Goal: Communication & Community: Connect with others

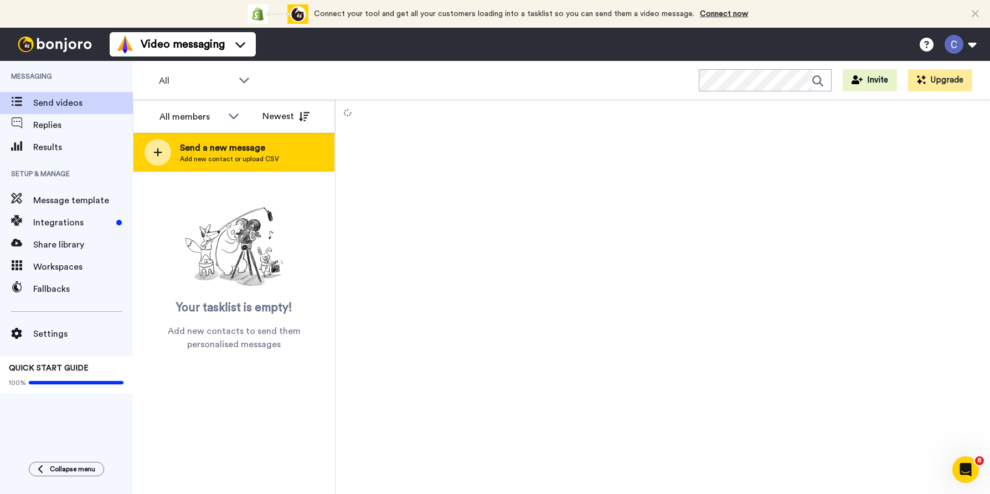
click at [202, 162] on span "Add new contact or upload CSV" at bounding box center [229, 158] width 99 height 9
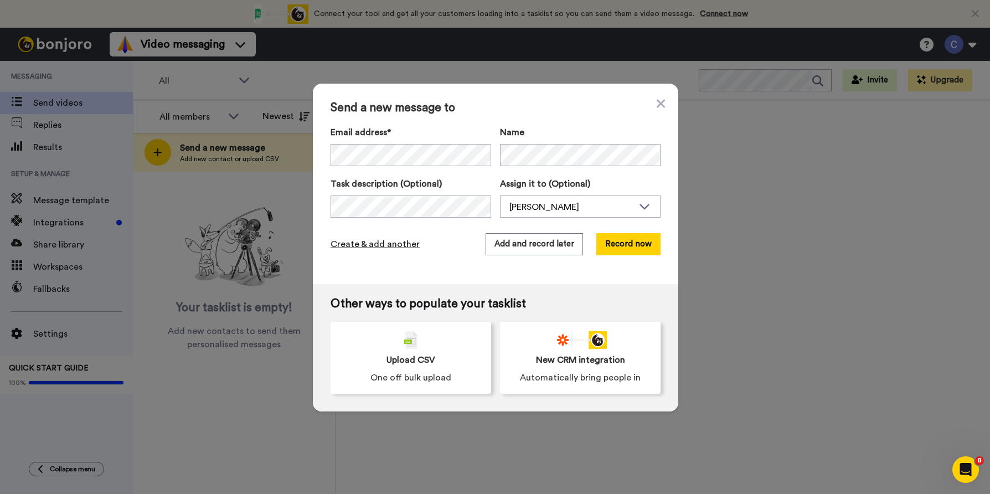
click at [368, 244] on span "Create & add another" at bounding box center [374, 243] width 89 height 13
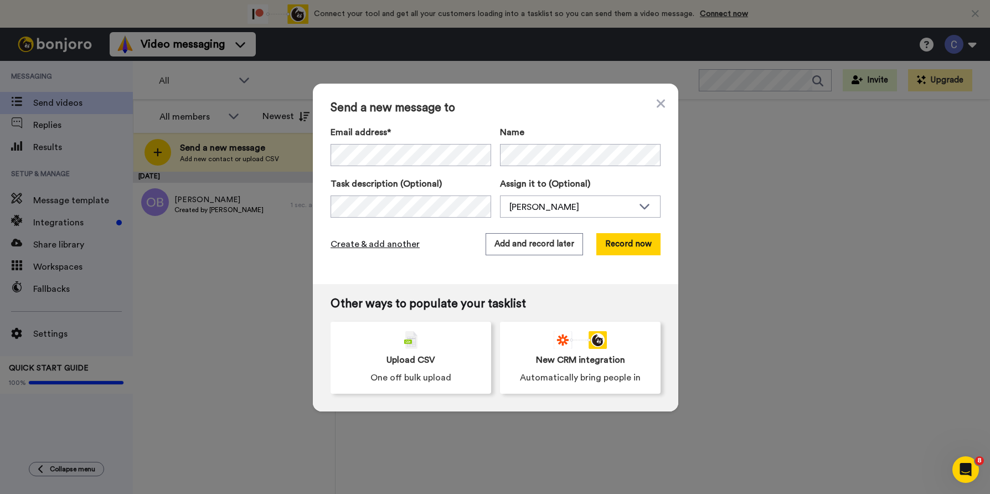
click at [385, 246] on span "Create & add another" at bounding box center [374, 243] width 89 height 13
click at [385, 243] on span "Create & add another" at bounding box center [374, 243] width 89 height 13
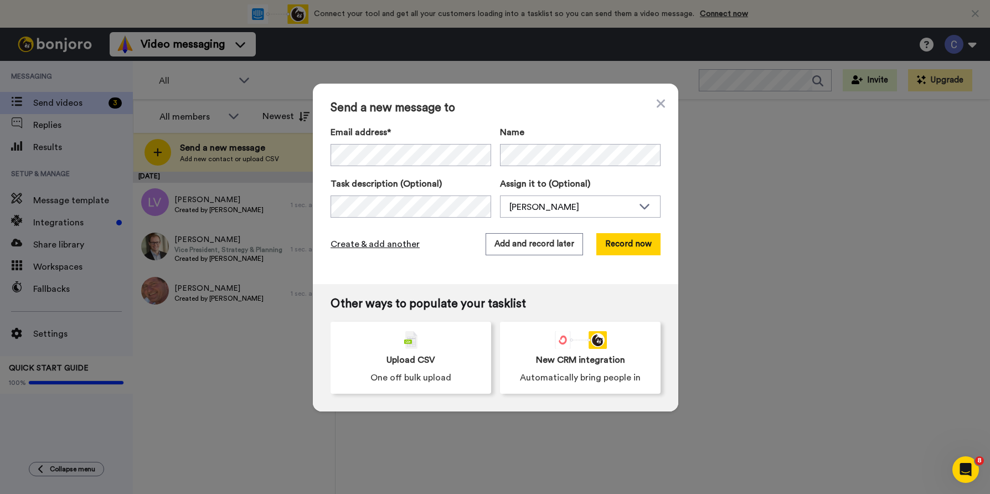
click at [382, 244] on span "Create & add another" at bounding box center [374, 243] width 89 height 13
click at [386, 244] on span "Create & add another" at bounding box center [374, 243] width 89 height 13
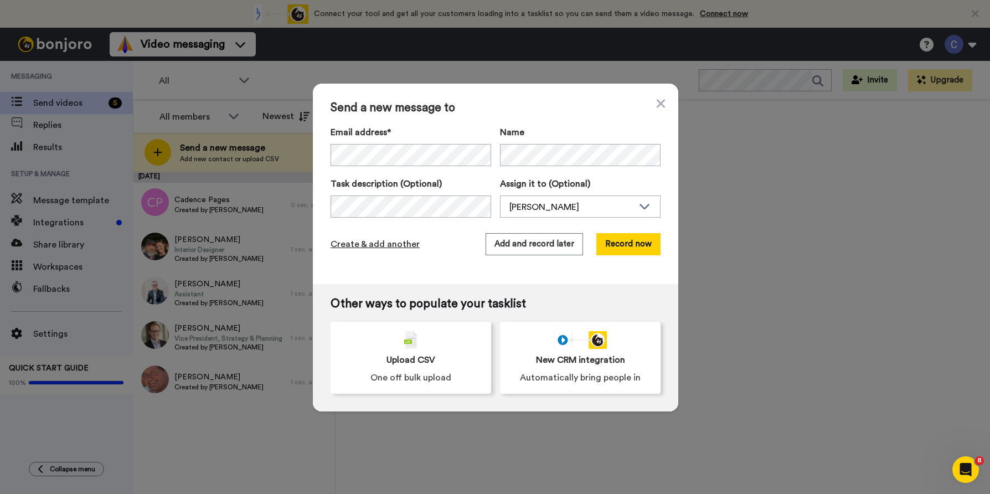
click at [390, 247] on span "Create & add another" at bounding box center [374, 243] width 89 height 13
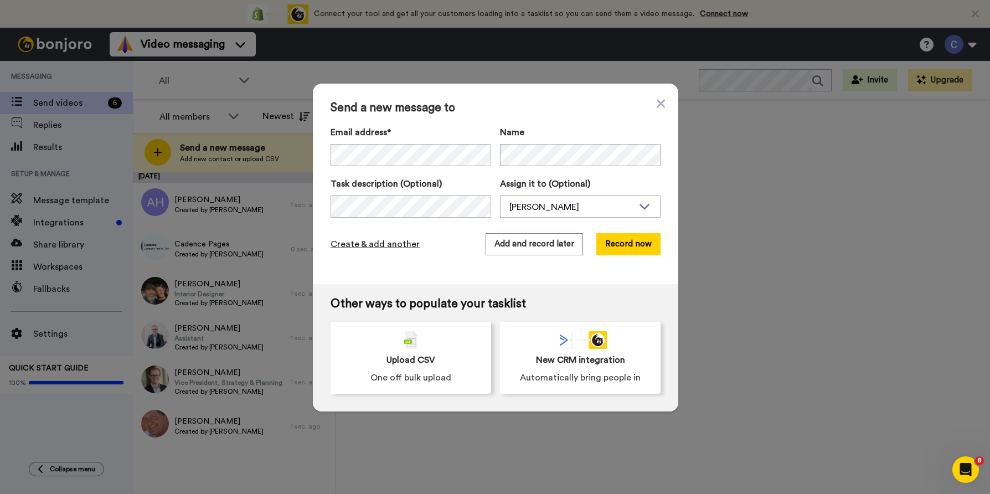
click at [395, 249] on span "Create & add another" at bounding box center [374, 243] width 89 height 13
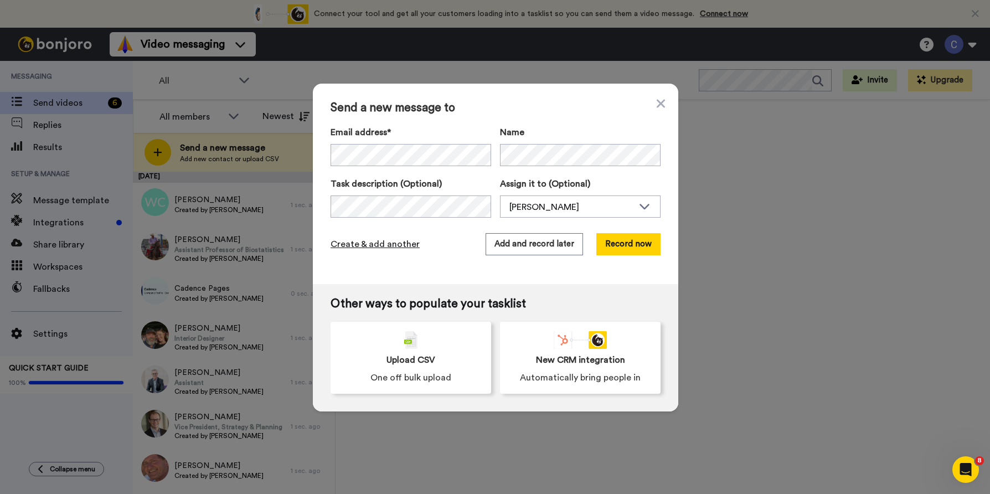
click at [388, 243] on span "Create & add another" at bounding box center [374, 243] width 89 height 13
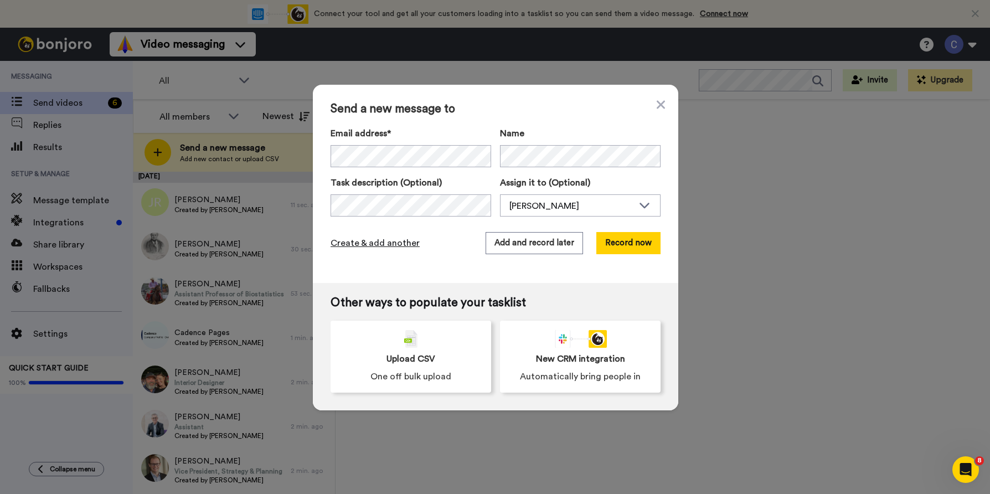
click at [394, 245] on span "Create & add another" at bounding box center [374, 242] width 89 height 13
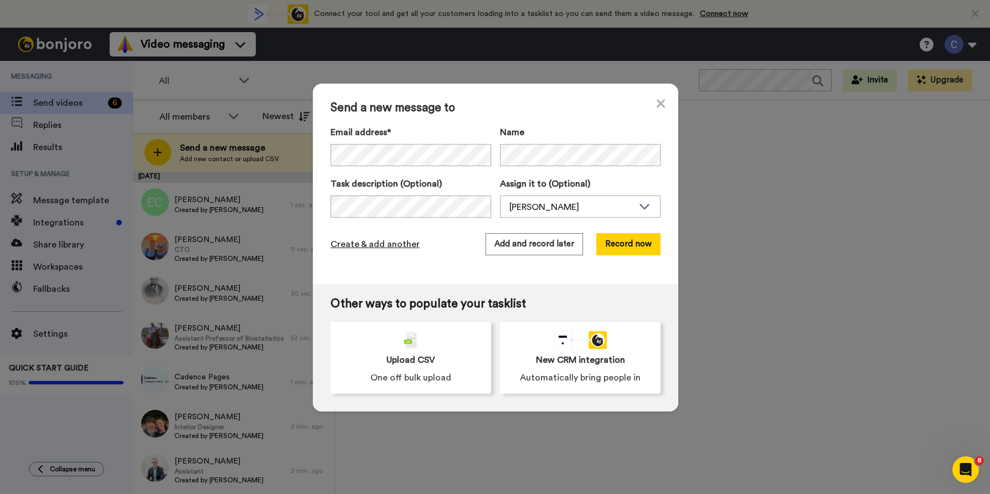
click at [392, 249] on span "Create & add another" at bounding box center [374, 243] width 89 height 13
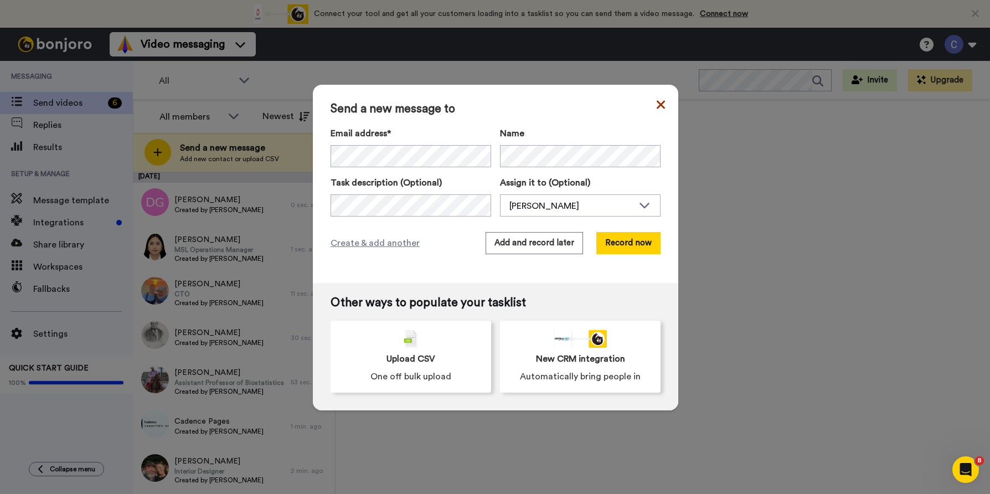
click at [663, 105] on icon at bounding box center [661, 104] width 8 height 13
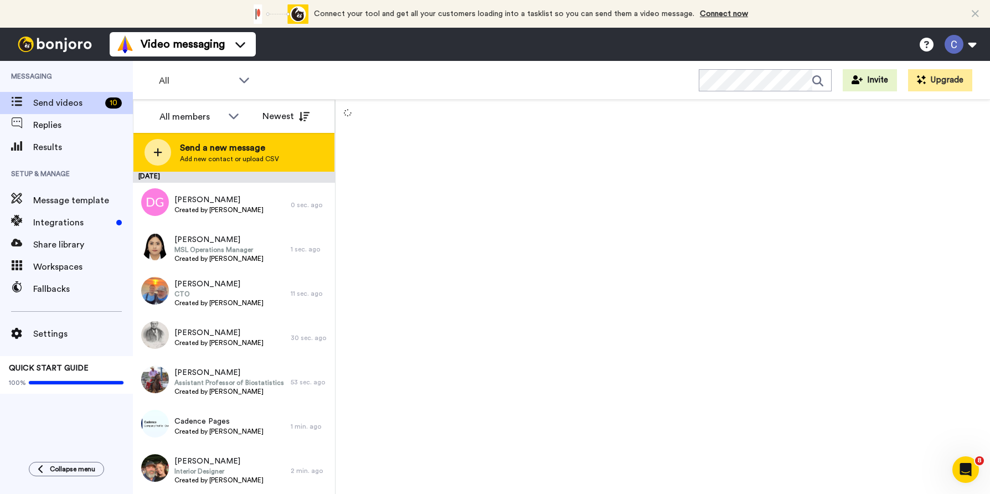
click at [232, 151] on span "Send a new message" at bounding box center [229, 147] width 99 height 13
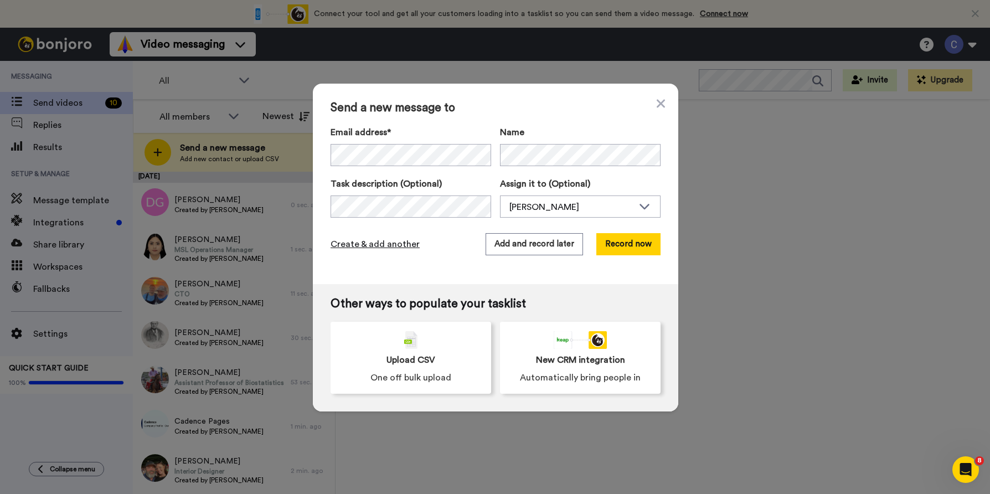
click at [398, 246] on span "Create & add another" at bounding box center [374, 243] width 89 height 13
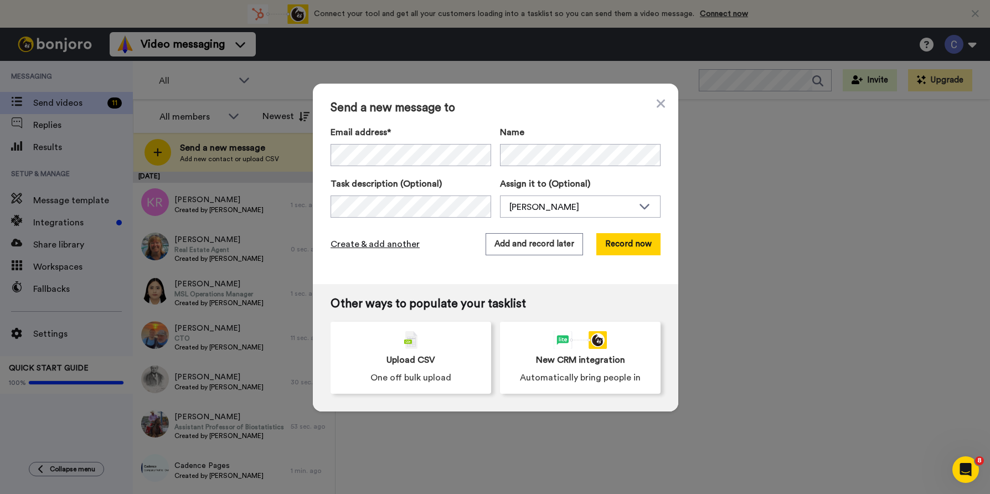
click at [381, 244] on span "Create & add another" at bounding box center [374, 243] width 89 height 13
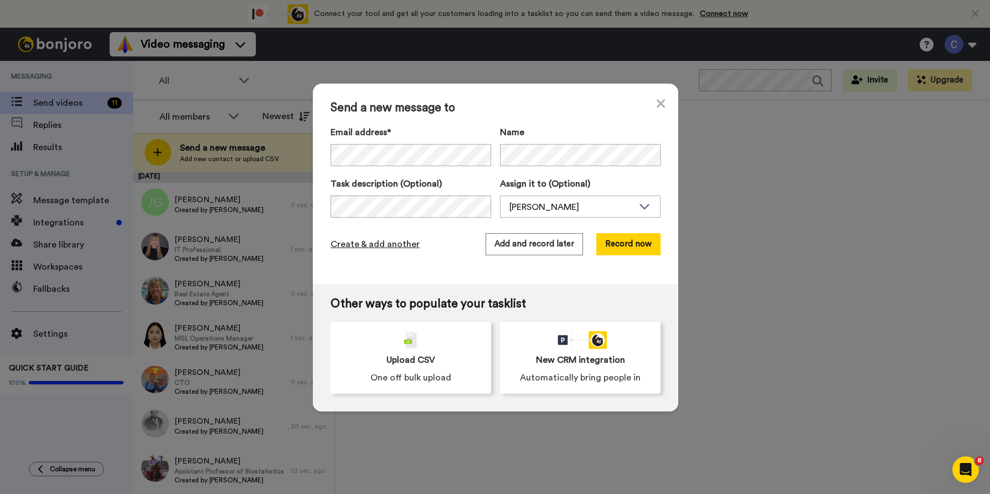
click at [389, 240] on span "Create & add another" at bounding box center [374, 243] width 89 height 13
click at [395, 246] on span "Create & add another" at bounding box center [374, 243] width 89 height 13
click at [375, 244] on span "Create & add another" at bounding box center [374, 243] width 89 height 13
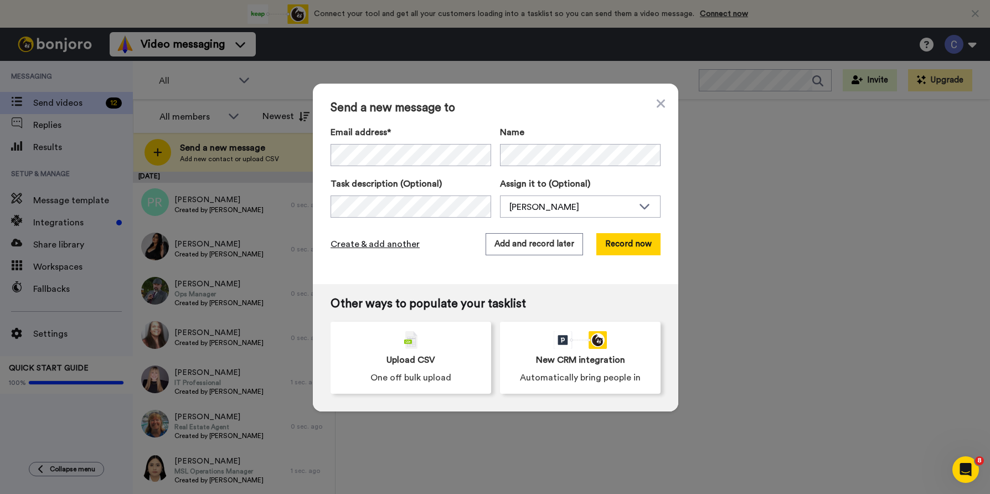
click at [383, 244] on span "Create & add another" at bounding box center [374, 243] width 89 height 13
click at [374, 242] on span "Create & add another" at bounding box center [374, 243] width 89 height 13
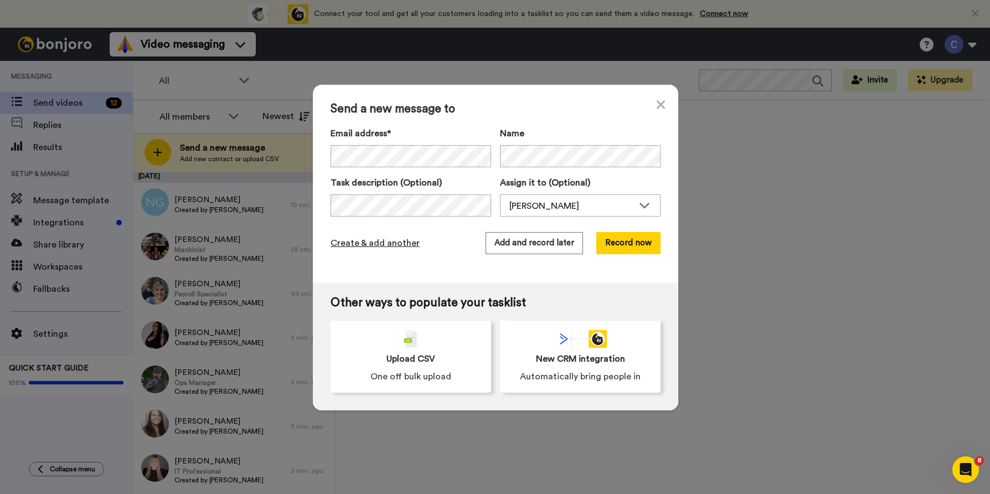
click at [405, 247] on span "Create & add another" at bounding box center [374, 242] width 89 height 13
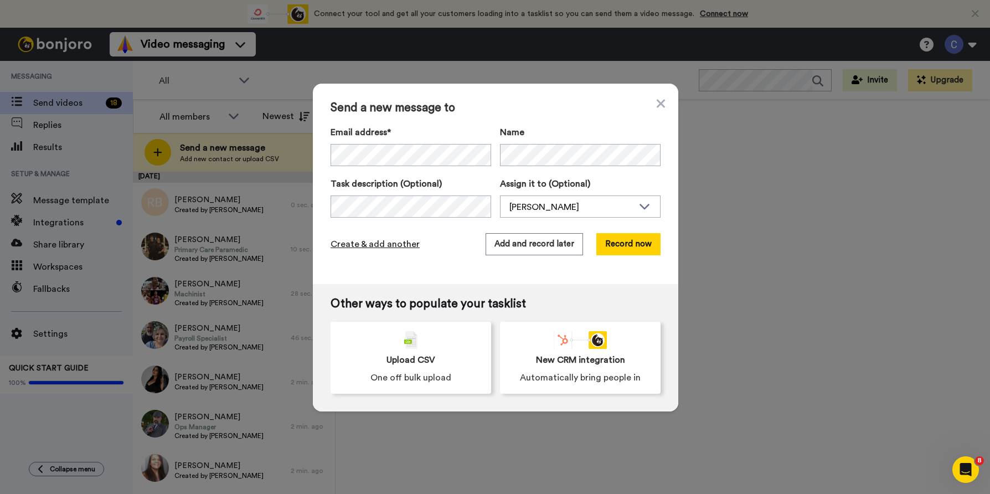
click at [374, 243] on span "Create & add another" at bounding box center [374, 243] width 89 height 13
click at [388, 247] on span "Create & add another" at bounding box center [374, 243] width 89 height 13
click at [391, 248] on span "Create & add another" at bounding box center [374, 243] width 89 height 13
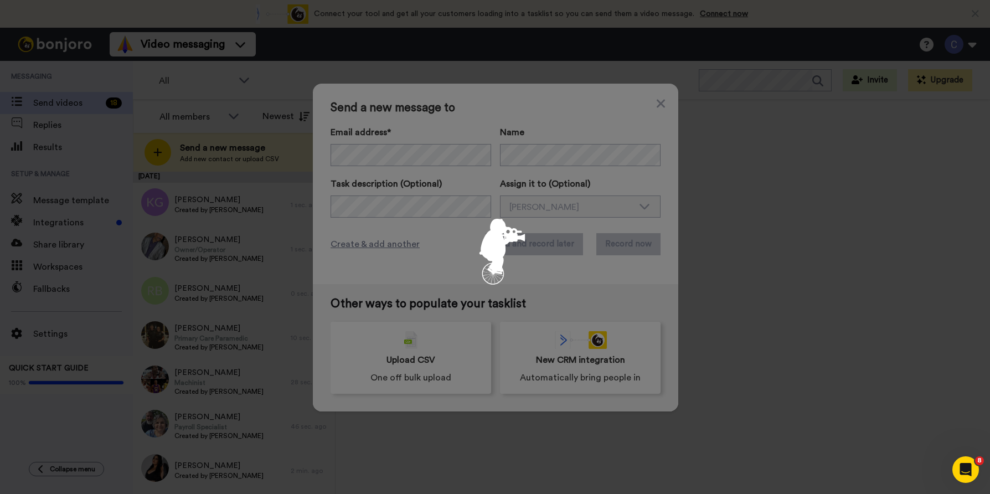
click at [699, 185] on div at bounding box center [495, 247] width 990 height 494
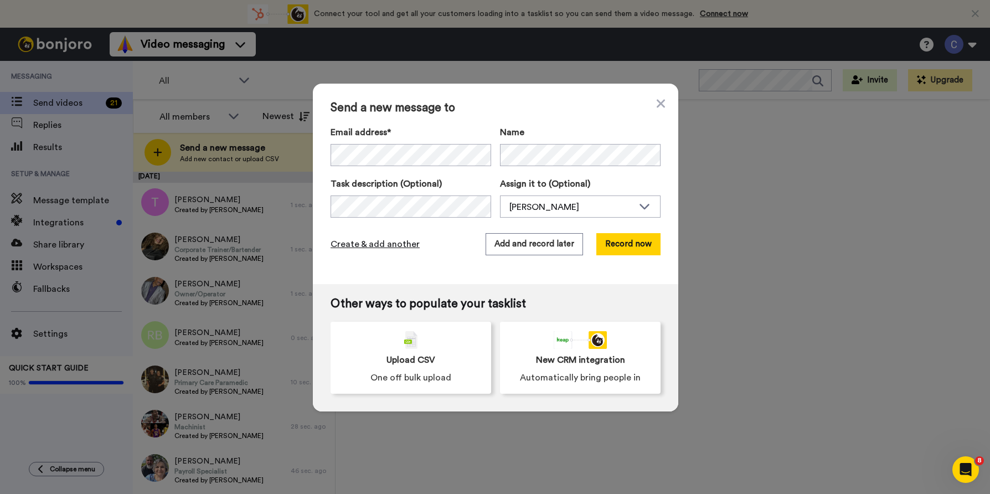
click at [391, 249] on span "Create & add another" at bounding box center [374, 243] width 89 height 13
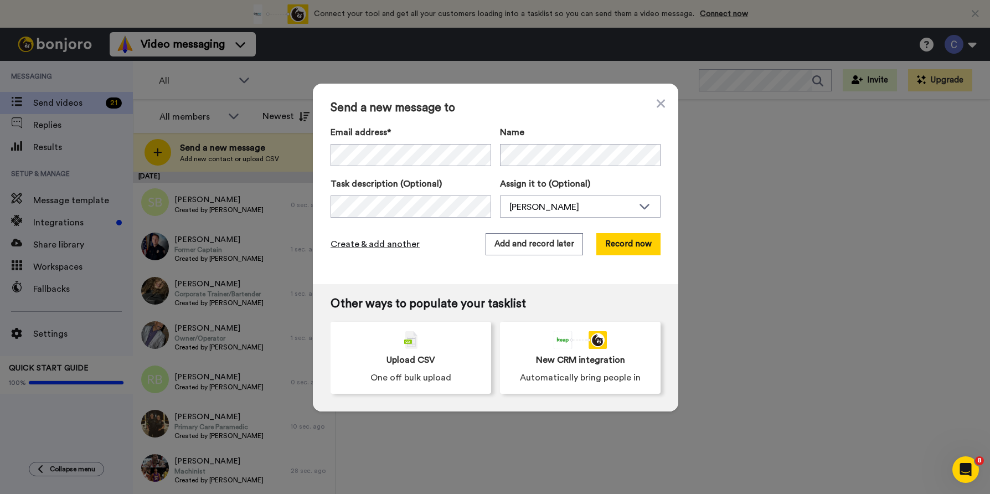
click at [388, 247] on span "Create & add another" at bounding box center [374, 243] width 89 height 13
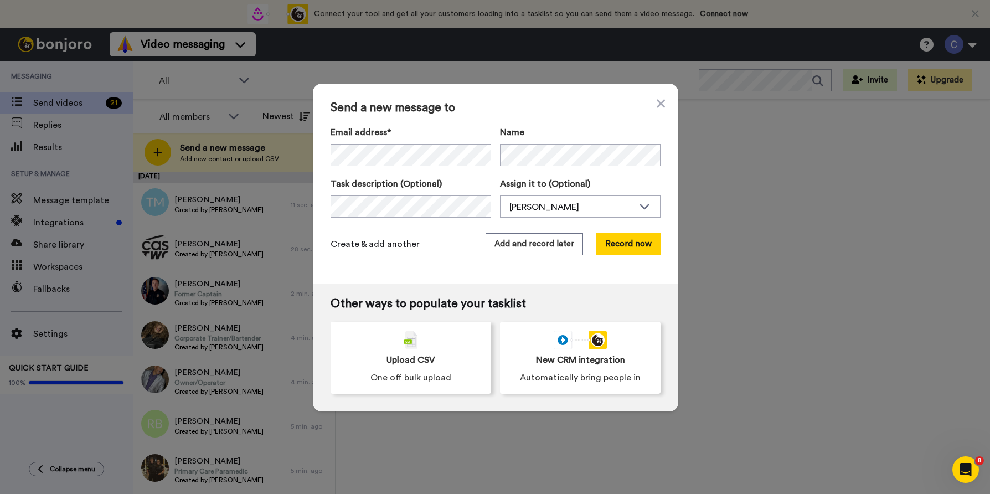
click at [394, 242] on span "Create & add another" at bounding box center [374, 243] width 89 height 13
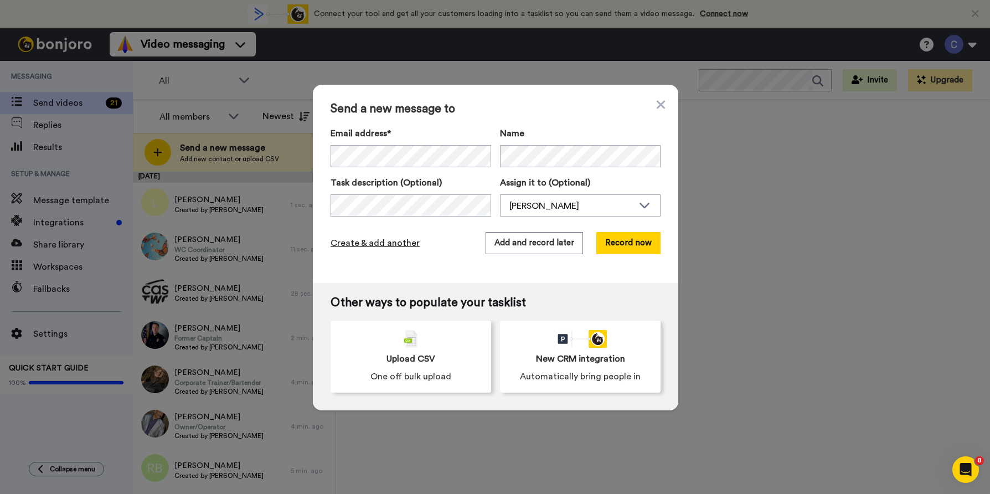
click at [390, 243] on span "Create & add another" at bounding box center [374, 242] width 89 height 13
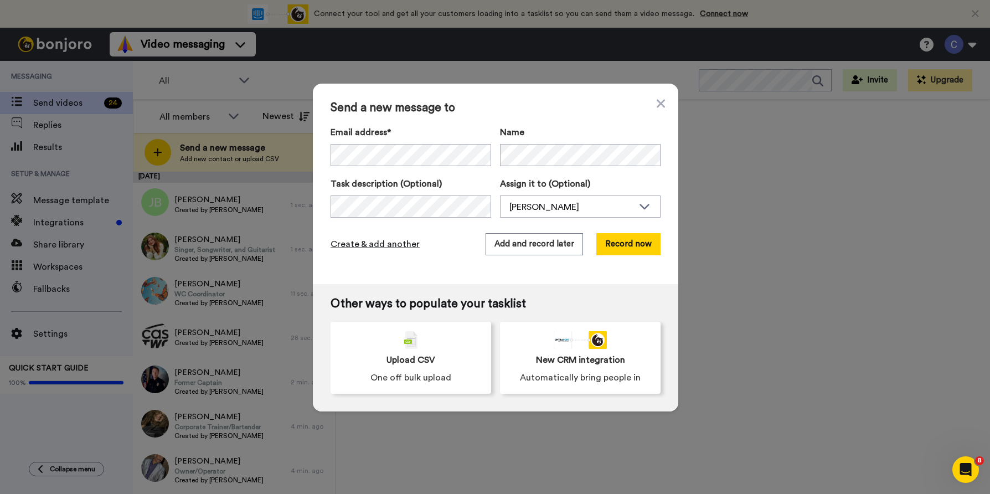
click at [387, 248] on span "Create & add another" at bounding box center [374, 243] width 89 height 13
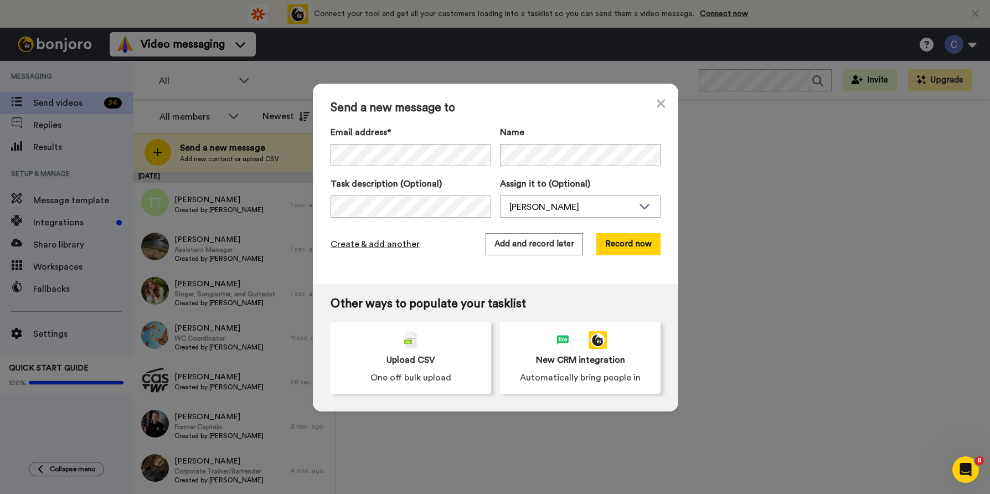
click at [395, 244] on span "Create & add another" at bounding box center [374, 243] width 89 height 13
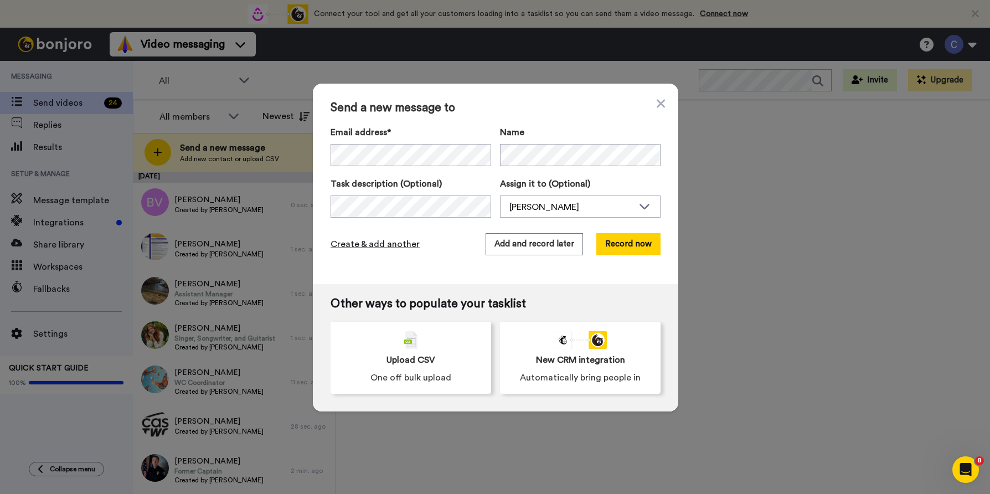
click at [384, 250] on span "Create & add another" at bounding box center [374, 243] width 89 height 13
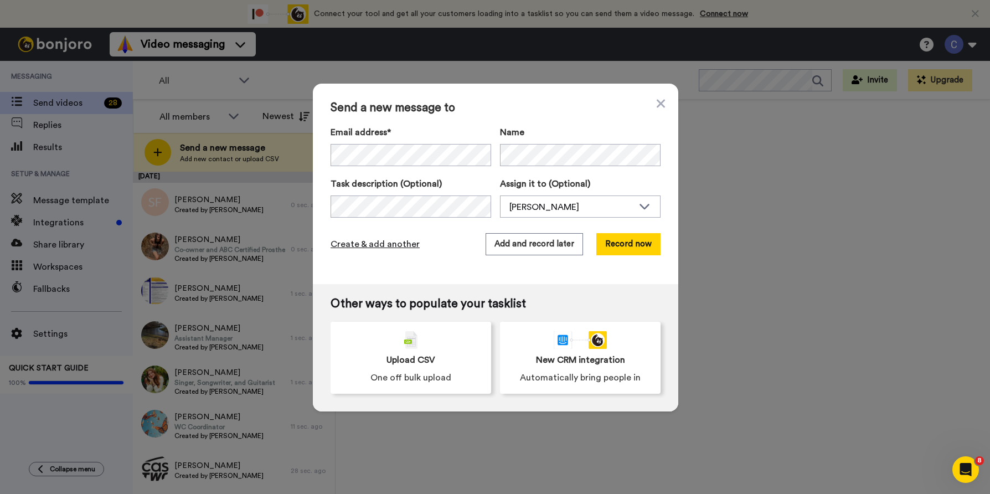
click at [393, 246] on span "Create & add another" at bounding box center [374, 243] width 89 height 13
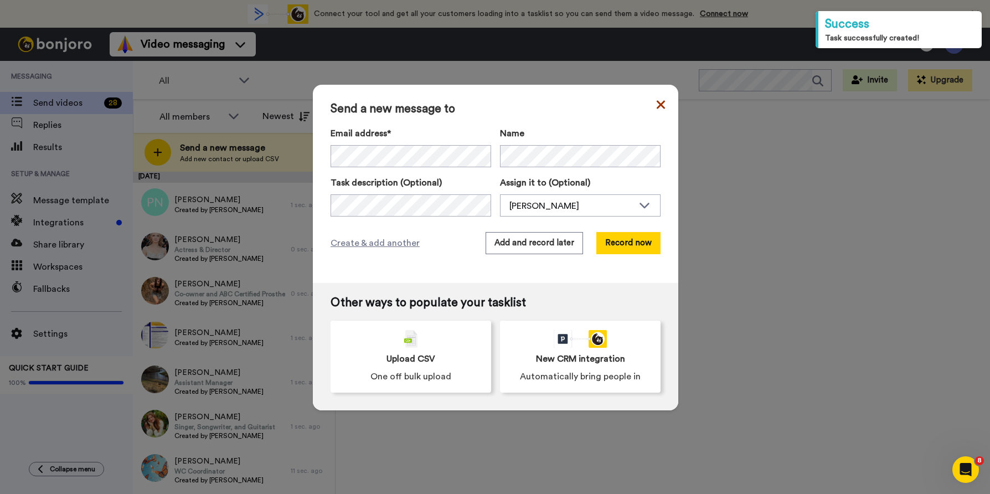
click at [663, 102] on icon at bounding box center [661, 104] width 8 height 8
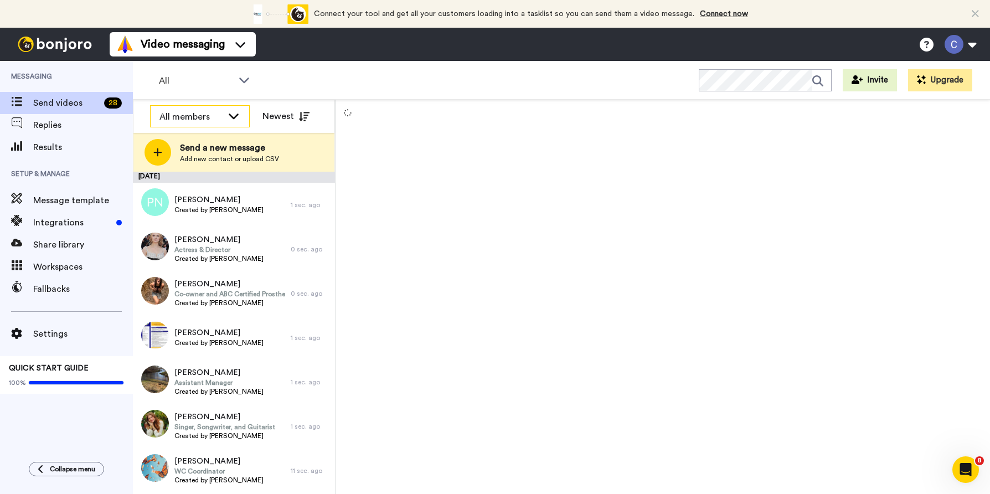
click at [231, 116] on icon at bounding box center [234, 116] width 10 height 6
click at [236, 113] on icon at bounding box center [233, 115] width 13 height 11
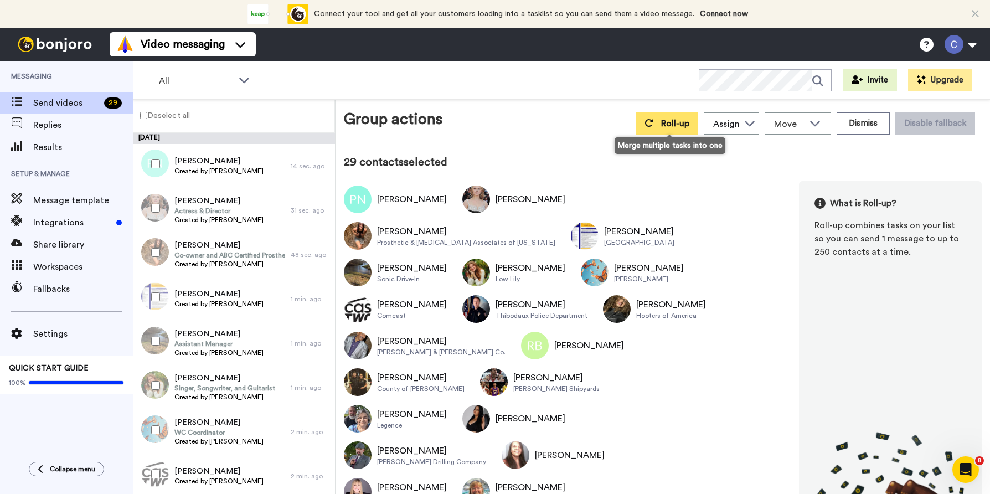
click at [668, 125] on span "Roll-up" at bounding box center [675, 123] width 28 height 9
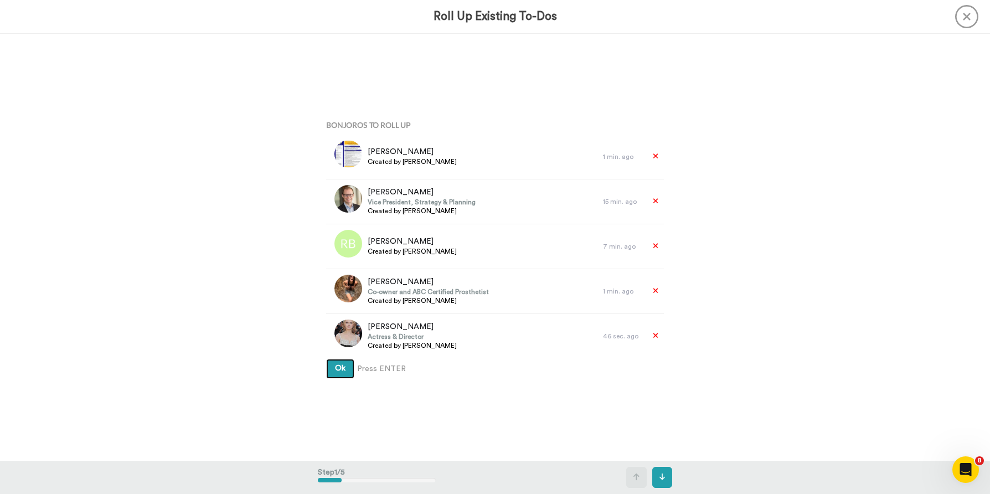
click at [343, 369] on span "Ok" at bounding box center [340, 368] width 11 height 8
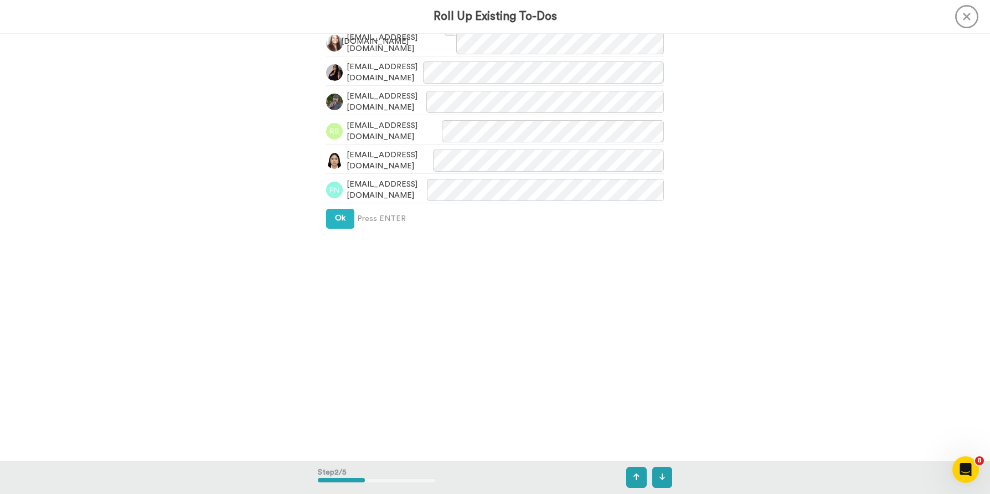
scroll to position [555, 0]
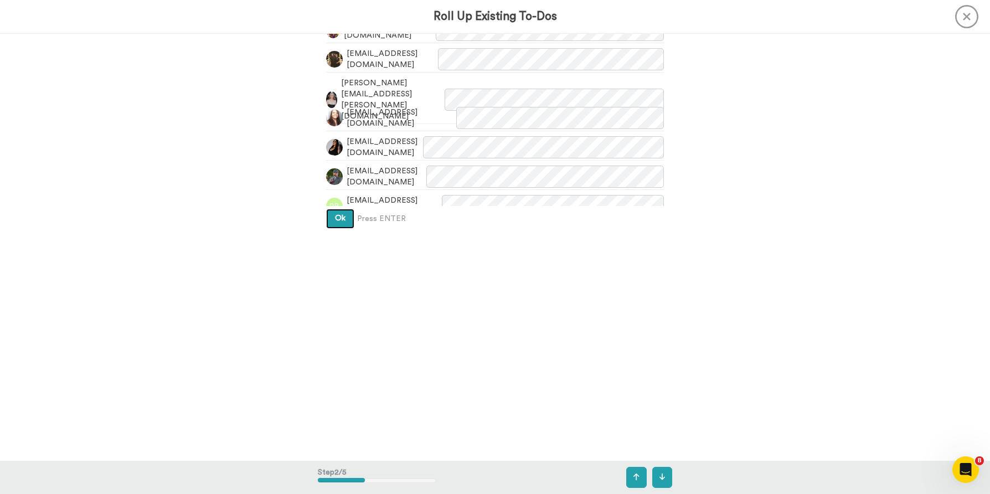
click at [343, 222] on span "Ok" at bounding box center [340, 218] width 11 height 8
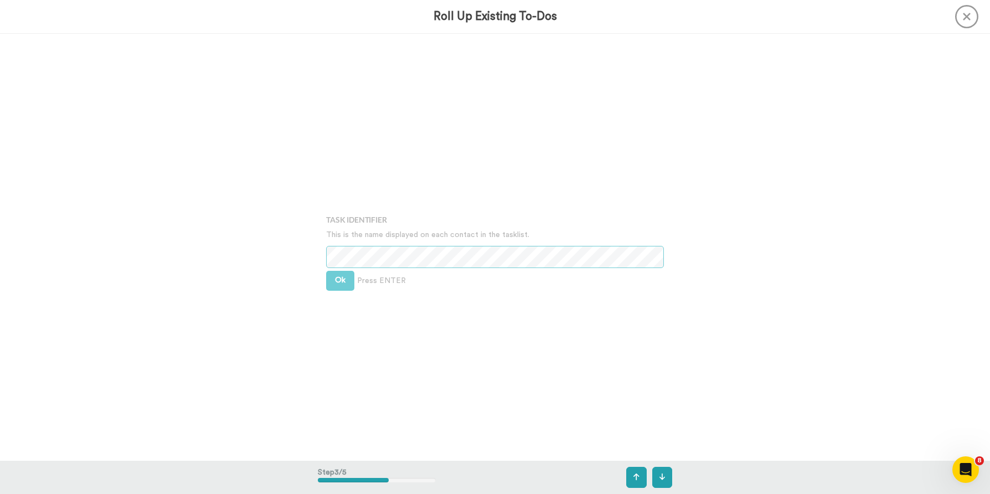
scroll to position [854, 0]
click at [338, 277] on span "Ok" at bounding box center [340, 277] width 11 height 8
click at [336, 265] on span "Ok" at bounding box center [340, 269] width 11 height 8
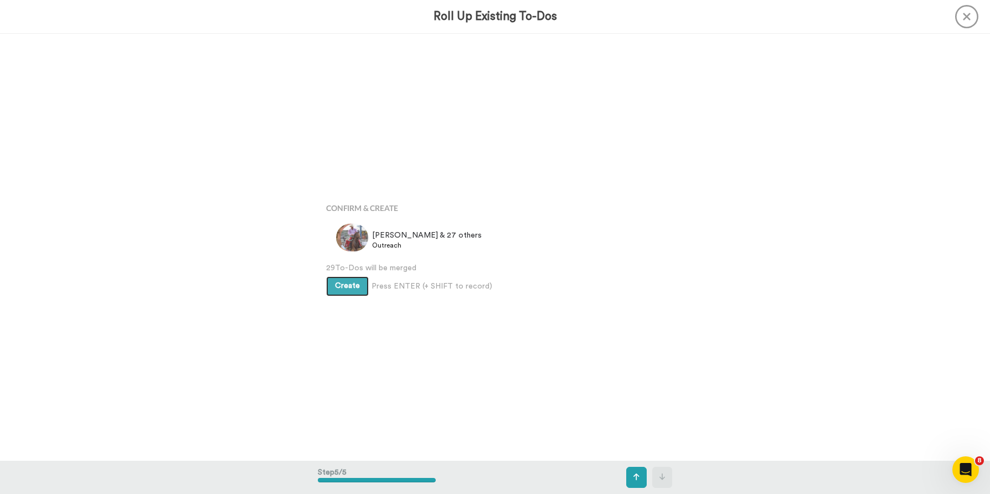
scroll to position [1707, 0]
click at [348, 289] on span "Create" at bounding box center [347, 286] width 25 height 8
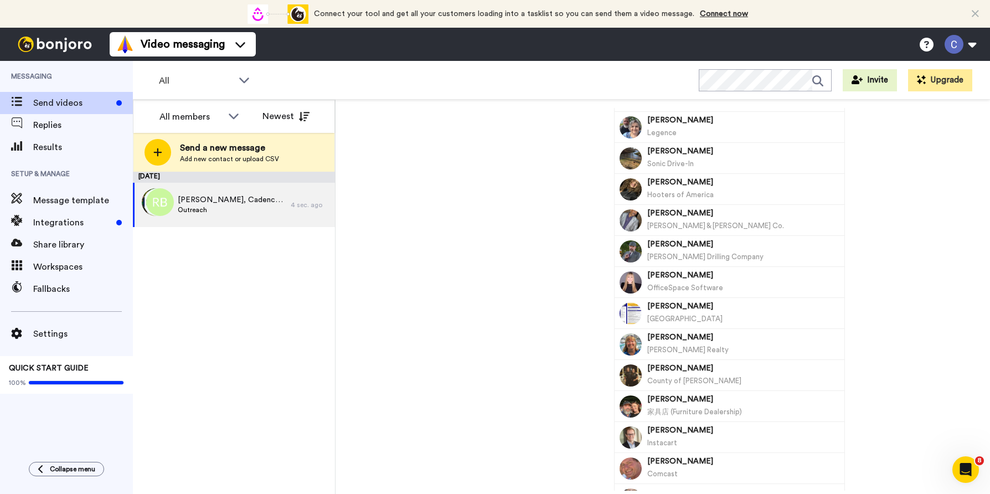
scroll to position [363, 0]
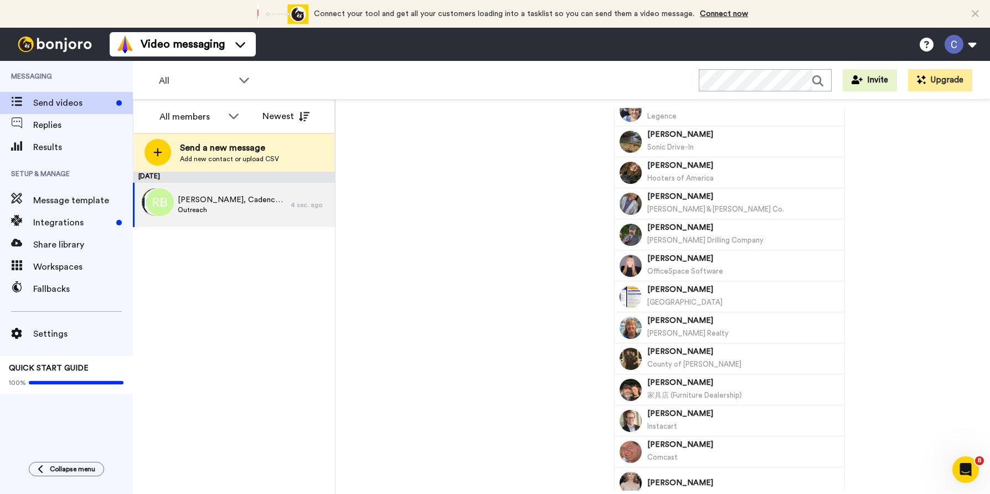
click at [632, 201] on img at bounding box center [630, 204] width 22 height 22
click at [559, 192] on div "Record Task description : Outreach Assigned to: Chet Move WORKSPACES View all D…" at bounding box center [663, 299] width 638 height 383
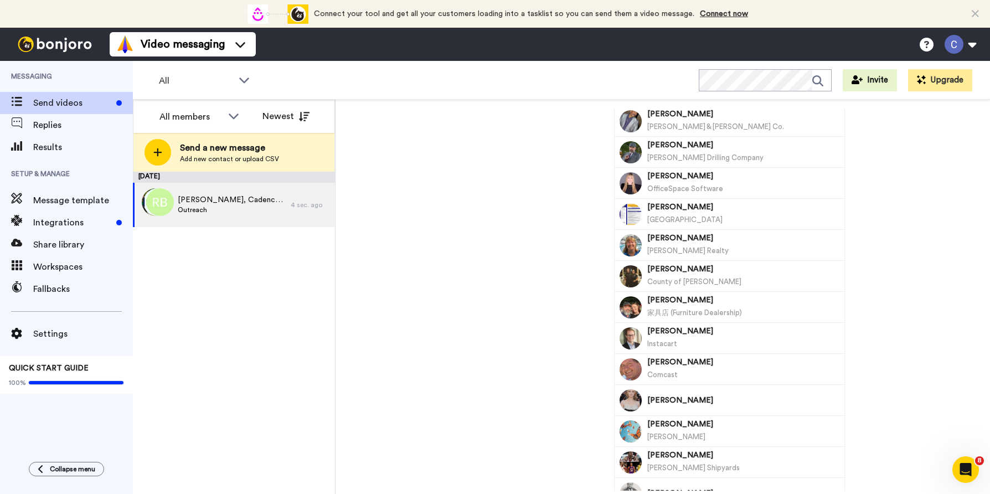
scroll to position [445, 0]
click at [633, 215] on img at bounding box center [630, 215] width 22 height 22
click at [555, 214] on div "Record Task description : Outreach Assigned to: Chet Move WORKSPACES View all D…" at bounding box center [663, 299] width 638 height 383
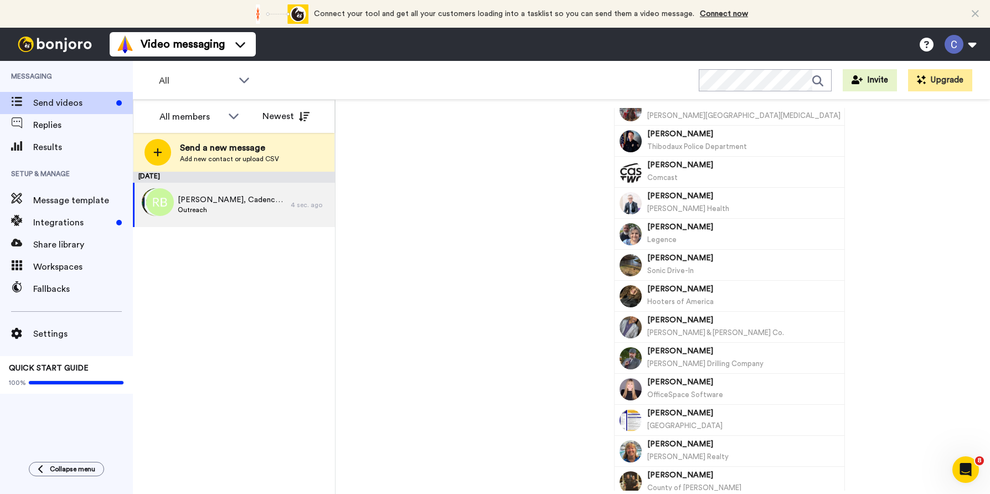
scroll to position [0, 0]
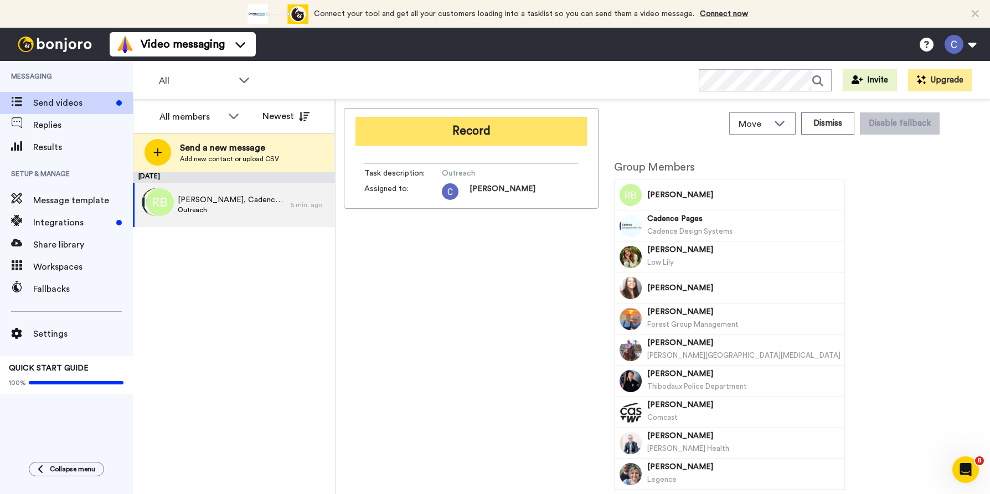
click at [484, 134] on button "Record" at bounding box center [470, 131] width 231 height 29
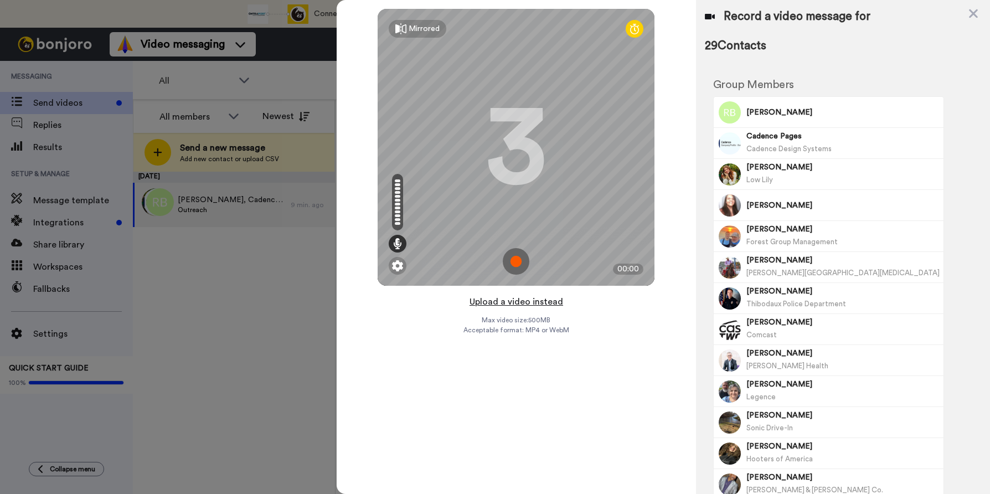
click at [494, 302] on button "Upload a video instead" at bounding box center [516, 301] width 100 height 14
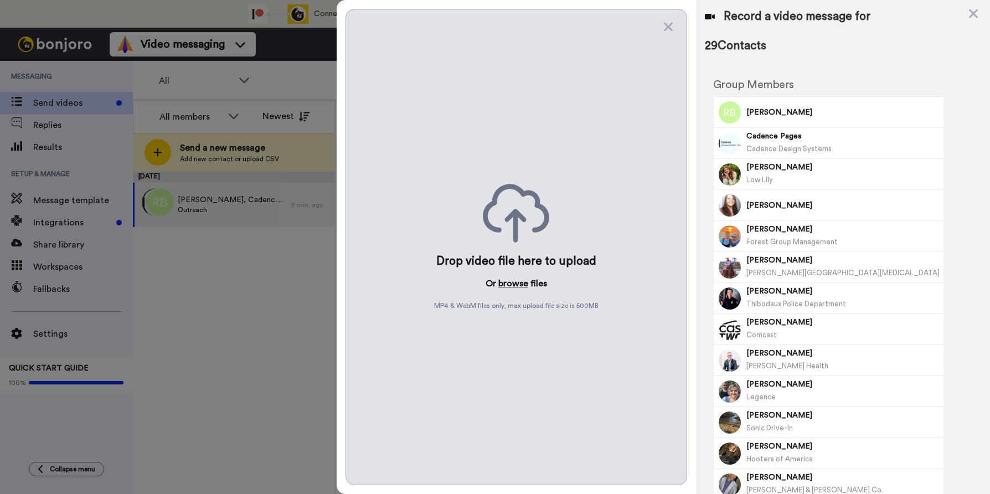
click at [513, 287] on button "browse" at bounding box center [513, 283] width 30 height 13
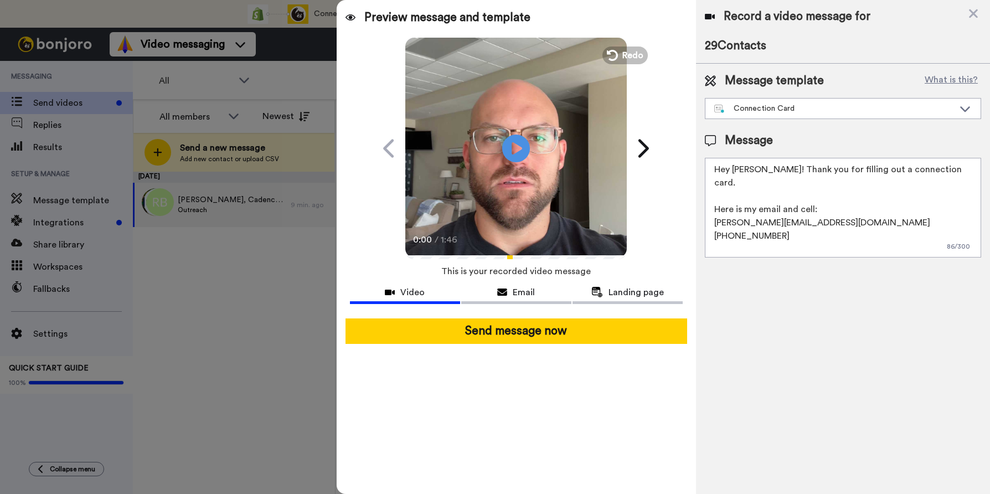
click at [741, 170] on textarea "Hey Josh! Thank you for filling out a connection card. Here is my email and cel…" at bounding box center [843, 208] width 276 height 100
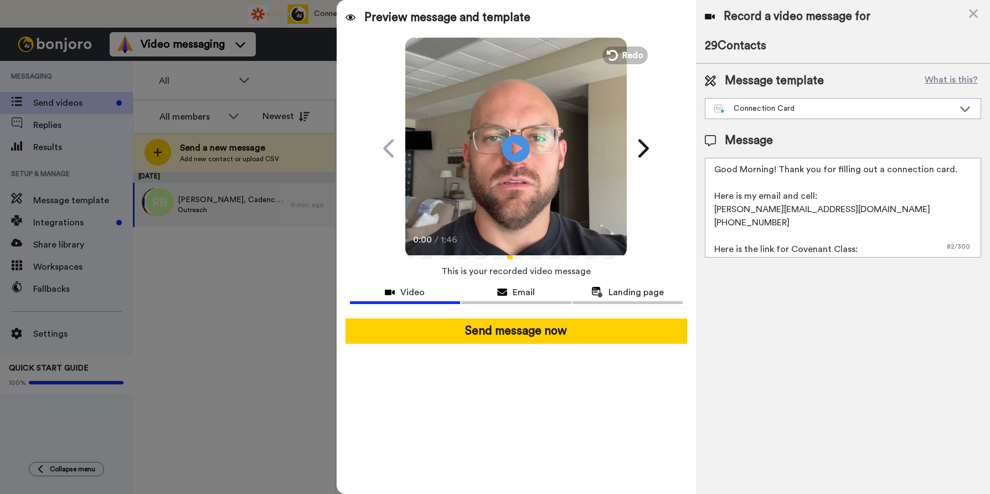
drag, startPoint x: 950, startPoint y: 170, endPoint x: 777, endPoint y: 168, distance: 172.7
click at [777, 168] on textarea "Good Morning! Thank you for filling out a connection card. Here is my email and…" at bounding box center [843, 208] width 276 height 100
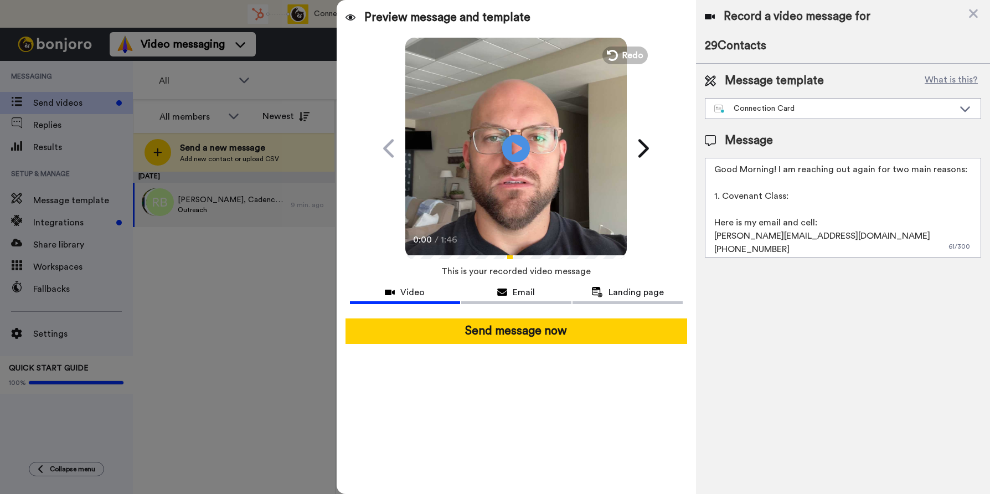
click at [711, 193] on textarea "Good Morning! I am reaching out again for two main reasons: 1. Covenant Class: …" at bounding box center [843, 208] width 276 height 100
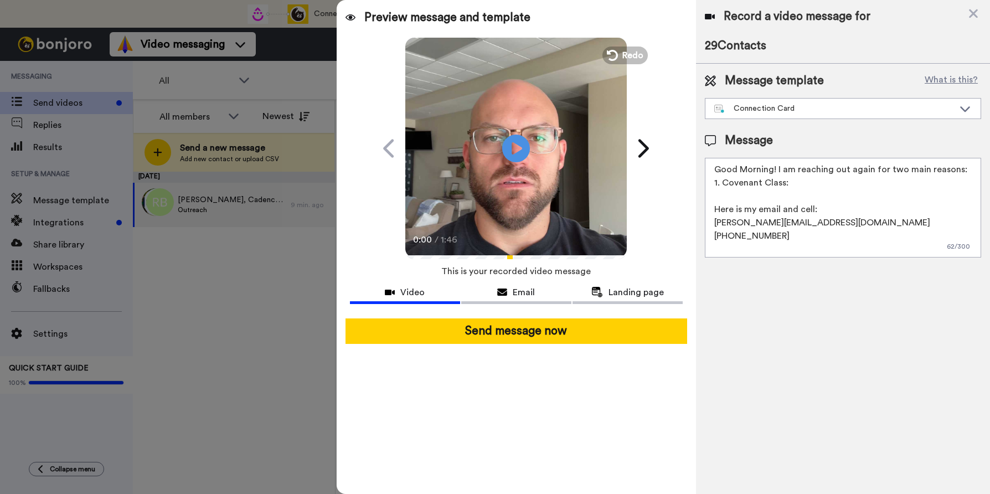
click at [712, 211] on textarea "Good Morning! I am reaching out again for two main reasons: 1. Covenant Class: …" at bounding box center [843, 208] width 276 height 100
click at [788, 183] on textarea "Good Morning! I am reaching out again for two main reasons: 1. Covenant Class: …" at bounding box center [843, 208] width 276 height 100
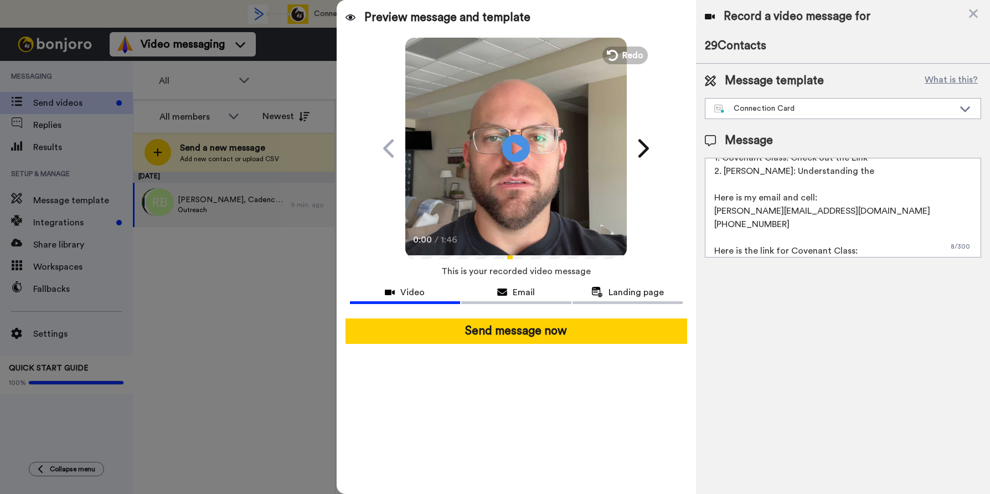
scroll to position [43, 0]
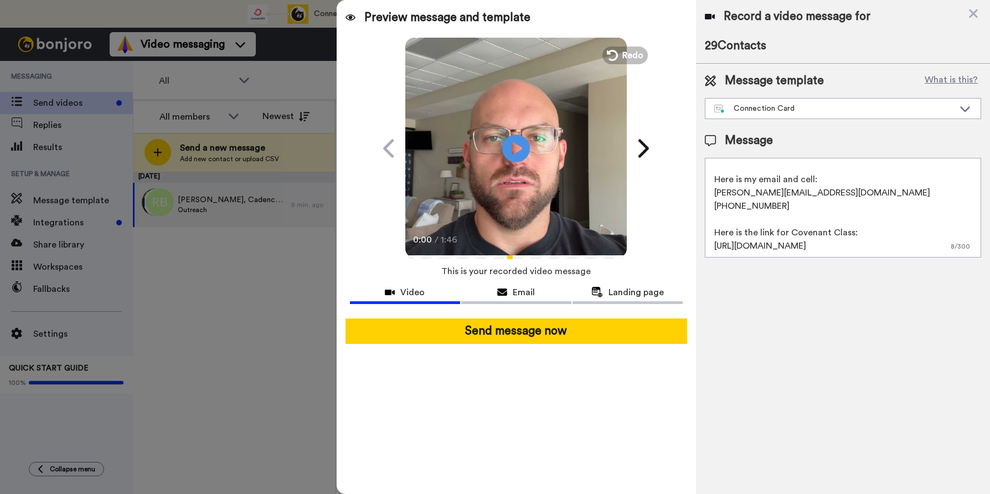
click at [713, 193] on textarea "Good Morning! I am reaching out again for two main reasons: 1. Covenant Class: …" at bounding box center [843, 208] width 276 height 100
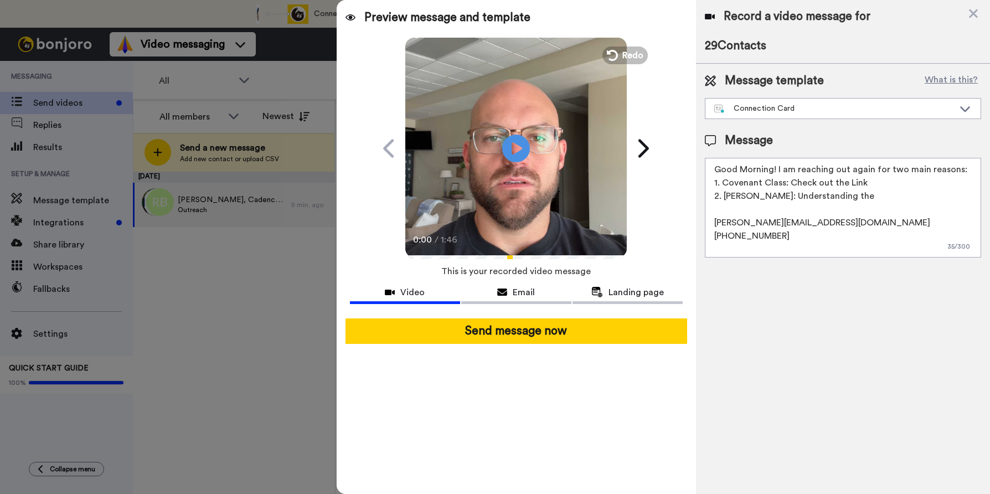
click at [851, 195] on textarea "Good Morning! I am reaching out again for two main reasons: 1. Covenant Class: …" at bounding box center [843, 208] width 276 height 100
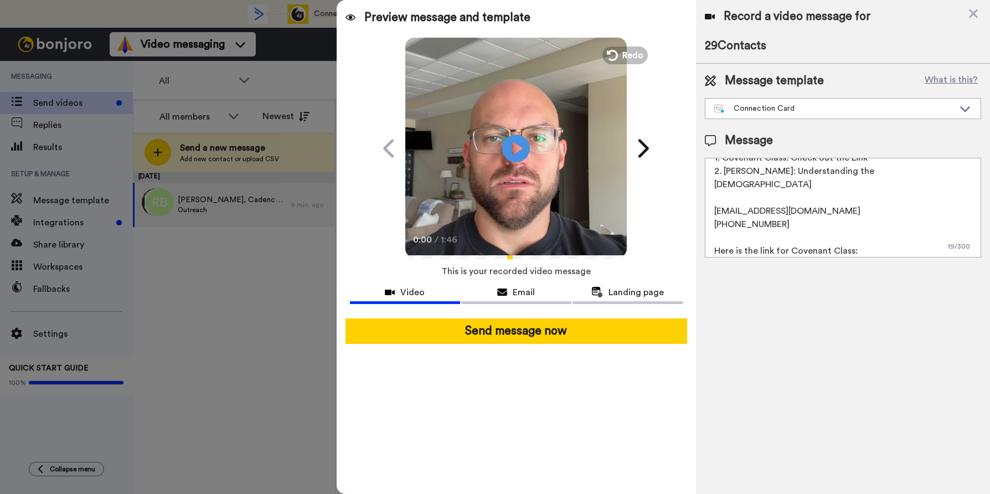
scroll to position [30, 0]
click at [788, 230] on textarea "Good Morning! I am reaching out again for two main reasons: 1. Covenant Class: …" at bounding box center [843, 208] width 276 height 100
click at [519, 146] on icon "Play/Pause" at bounding box center [516, 148] width 29 height 53
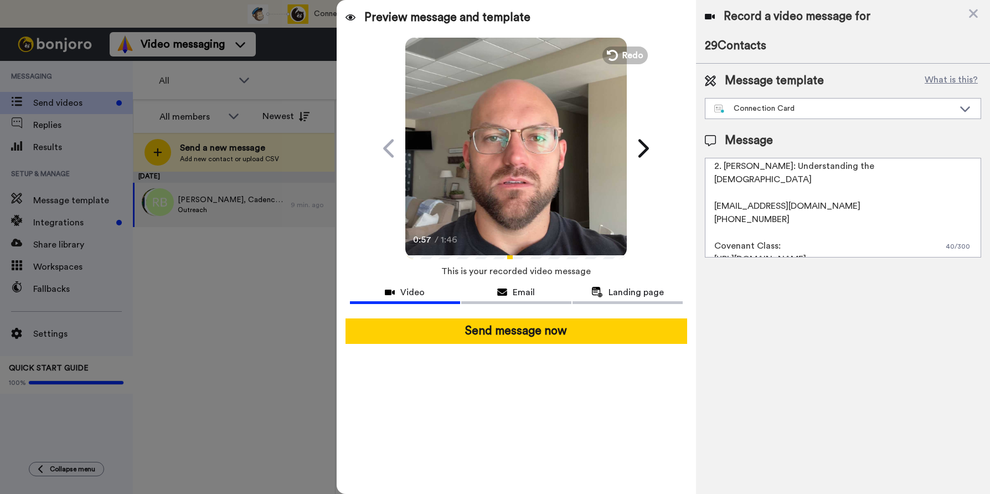
scroll to position [0, 0]
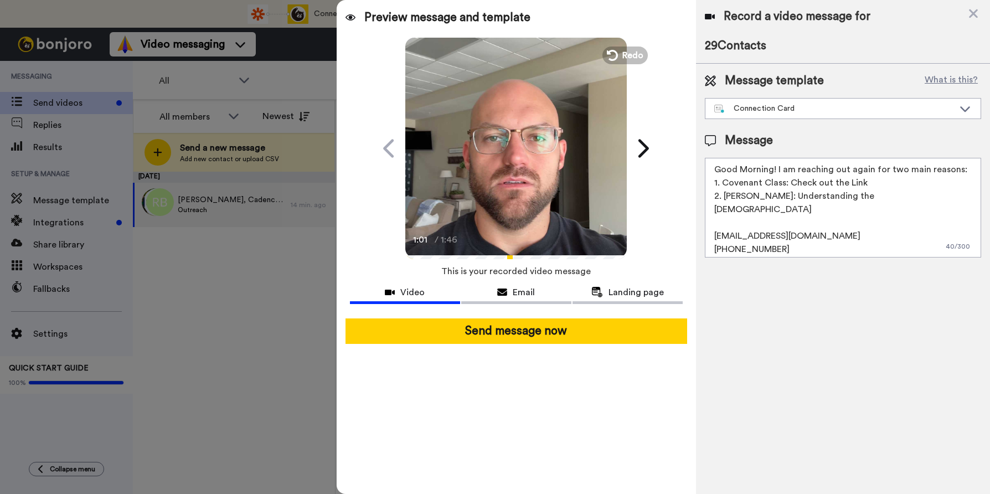
click at [777, 195] on textarea "Good Morning! I am reaching out again for two main reasons: 1. Covenant Class: …" at bounding box center [843, 208] width 276 height 100
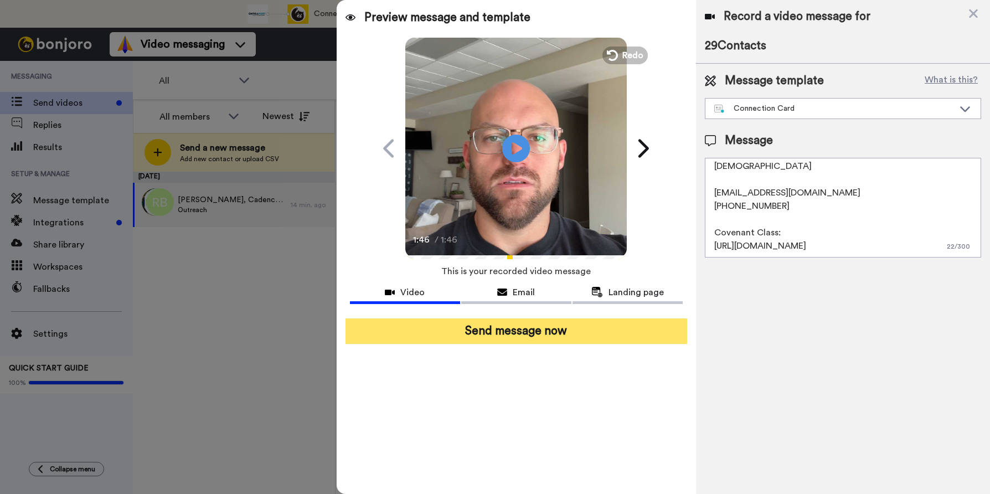
type textarea "Good Morning! I am reaching out again for two main reasons: 1. Covenant Class: …"
click at [513, 330] on button "Send message now" at bounding box center [516, 330] width 342 height 25
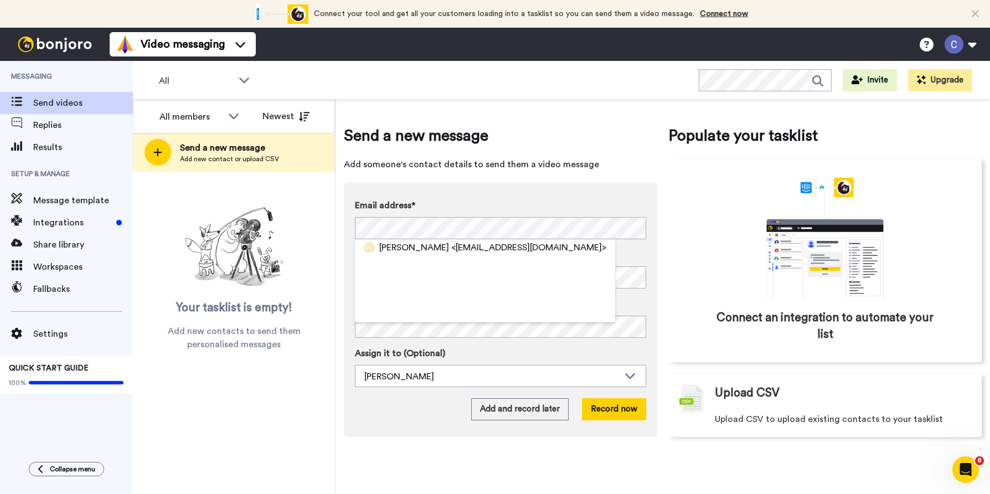
click at [528, 179] on div "Send a new message Add someone's contact details to send them a video message E…" at bounding box center [500, 281] width 313 height 312
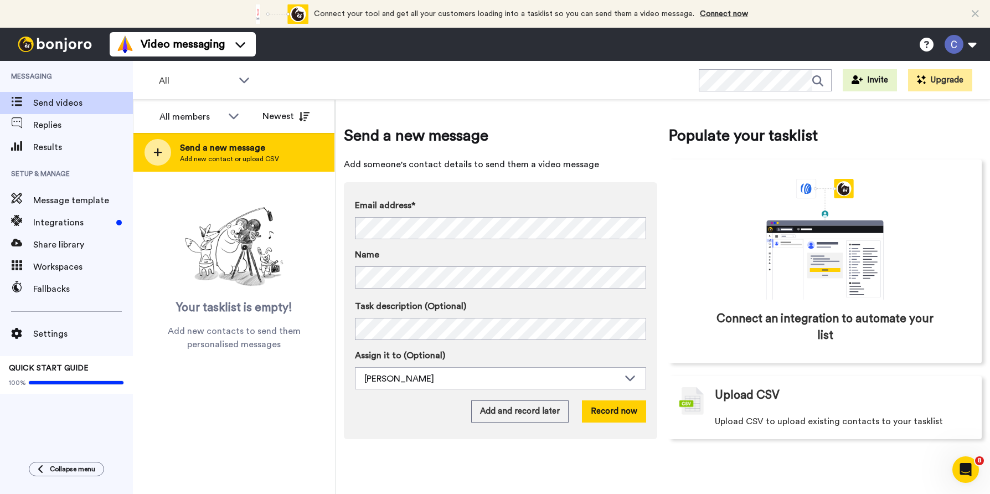
click at [167, 149] on div at bounding box center [157, 152] width 27 height 27
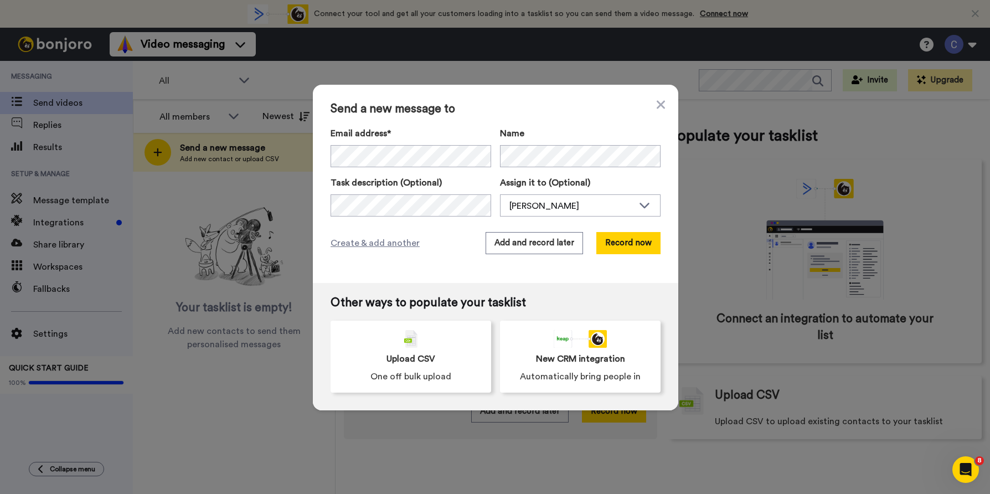
click at [437, 278] on div "Send a new message to Email address* [PERSON_NAME] <[EMAIL_ADDRESS][DOMAIN_NAME…" at bounding box center [495, 184] width 365 height 198
click at [388, 245] on span "Create & add another" at bounding box center [374, 242] width 89 height 13
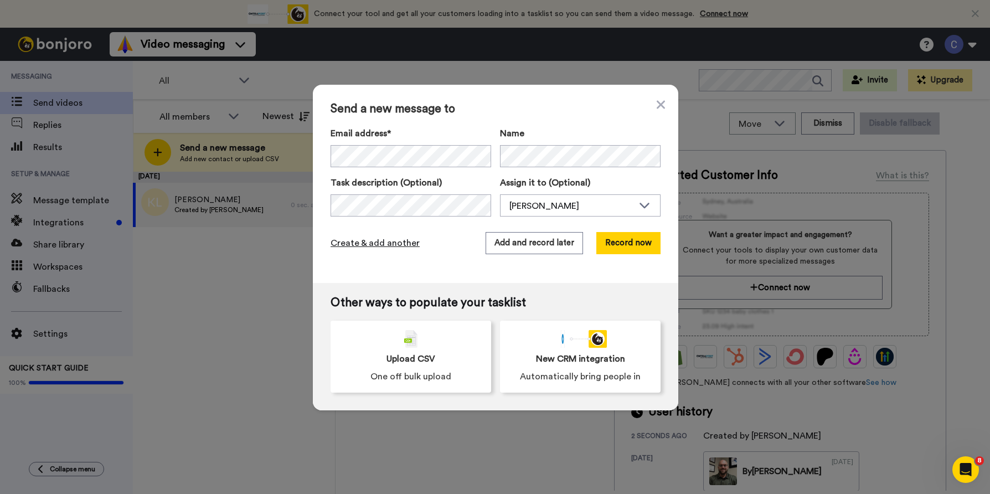
click at [395, 247] on span "Create & add another" at bounding box center [374, 242] width 89 height 13
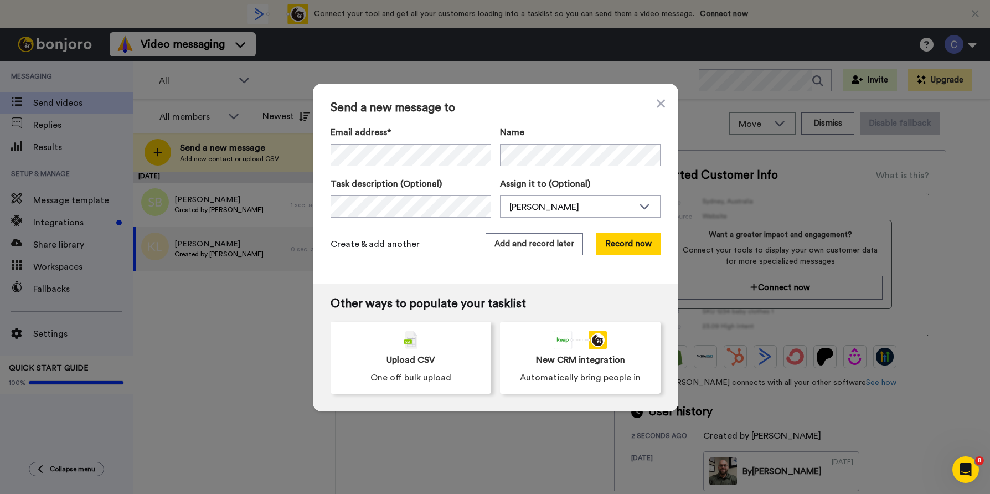
click at [370, 246] on span "Create & add another" at bounding box center [374, 243] width 89 height 13
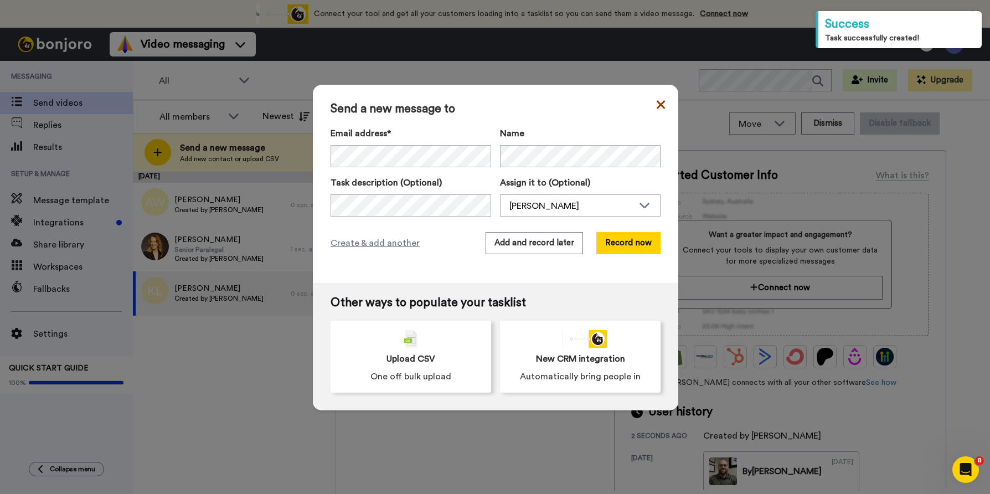
click at [662, 101] on icon at bounding box center [661, 104] width 8 height 13
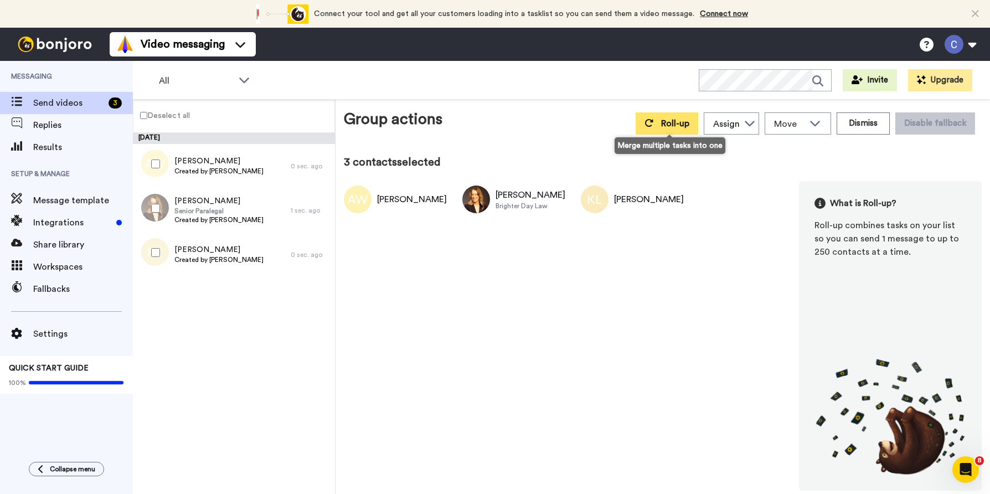
click at [681, 127] on span "Roll-up" at bounding box center [675, 123] width 28 height 9
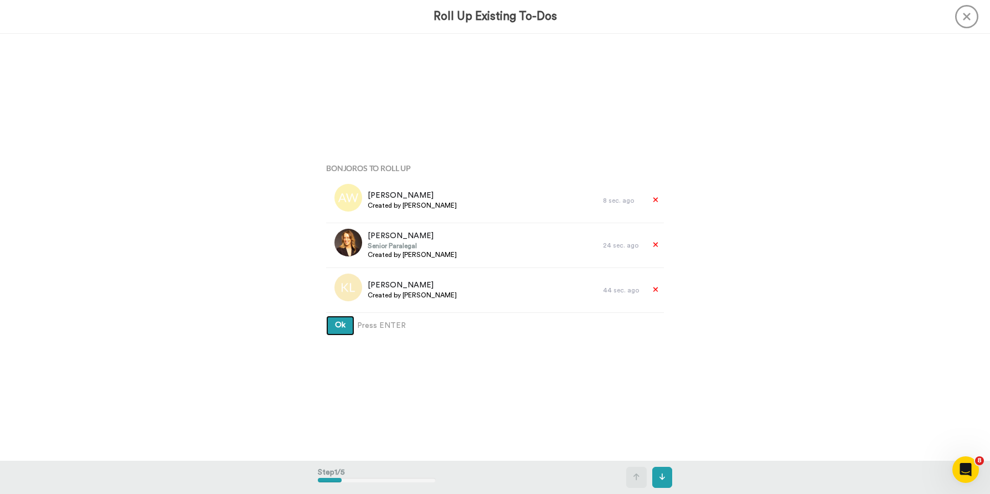
click at [341, 327] on span "Ok" at bounding box center [340, 325] width 11 height 8
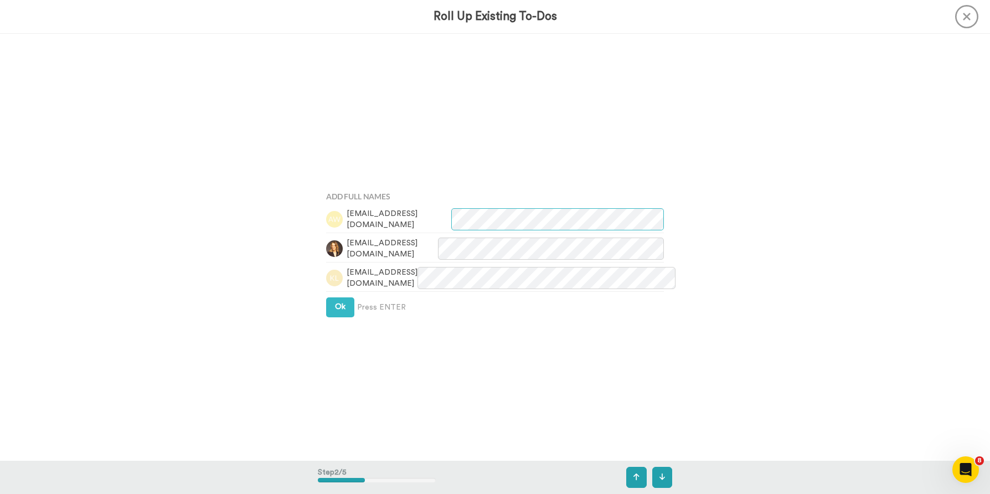
scroll to position [427, 0]
click at [340, 301] on span "Ok" at bounding box center [340, 302] width 11 height 8
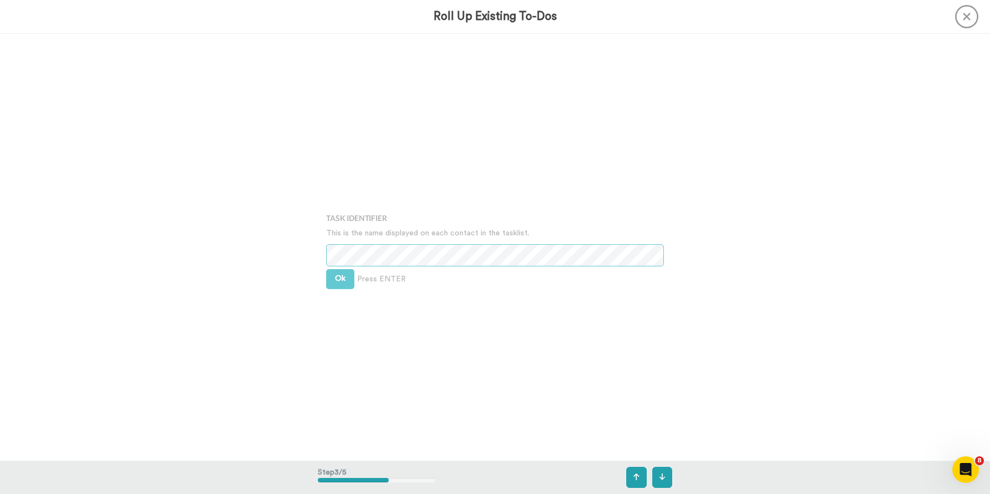
scroll to position [854, 0]
click at [342, 277] on span "Ok" at bounding box center [340, 277] width 11 height 8
click at [342, 273] on button "Ok" at bounding box center [340, 269] width 28 height 20
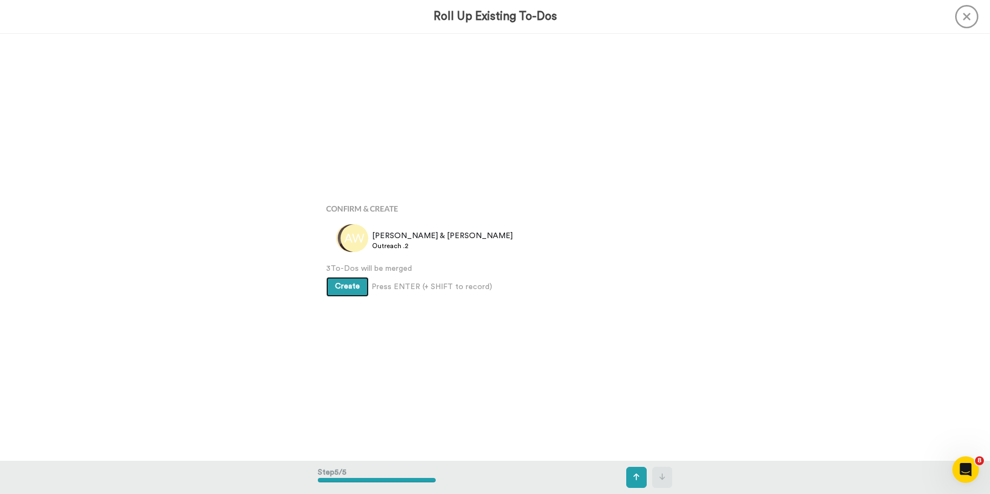
scroll to position [1707, 0]
click at [347, 287] on span "Create" at bounding box center [347, 286] width 25 height 8
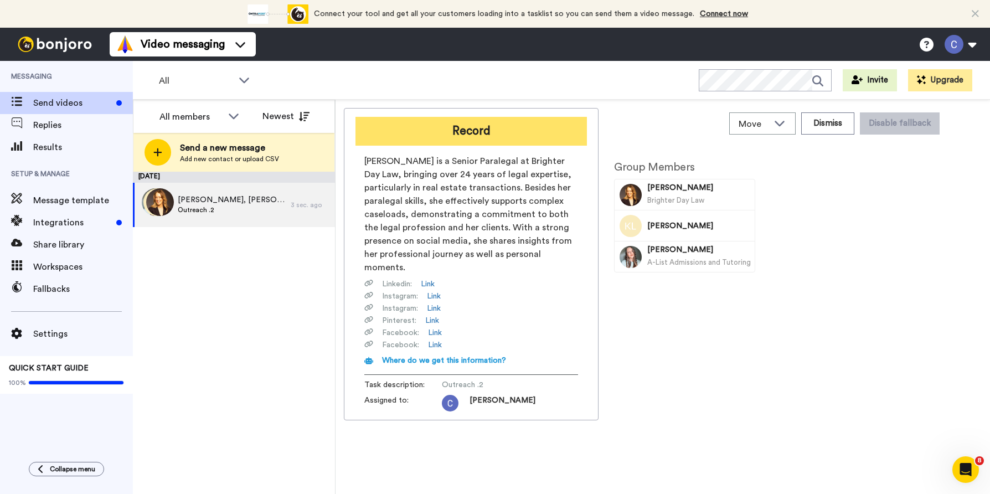
click at [485, 133] on button "Record" at bounding box center [470, 131] width 231 height 29
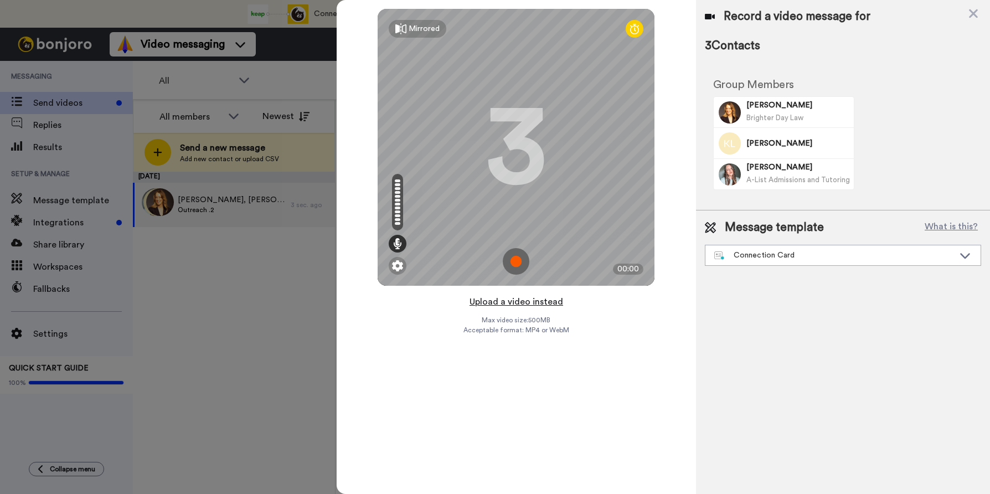
click at [504, 302] on button "Upload a video instead" at bounding box center [516, 301] width 100 height 14
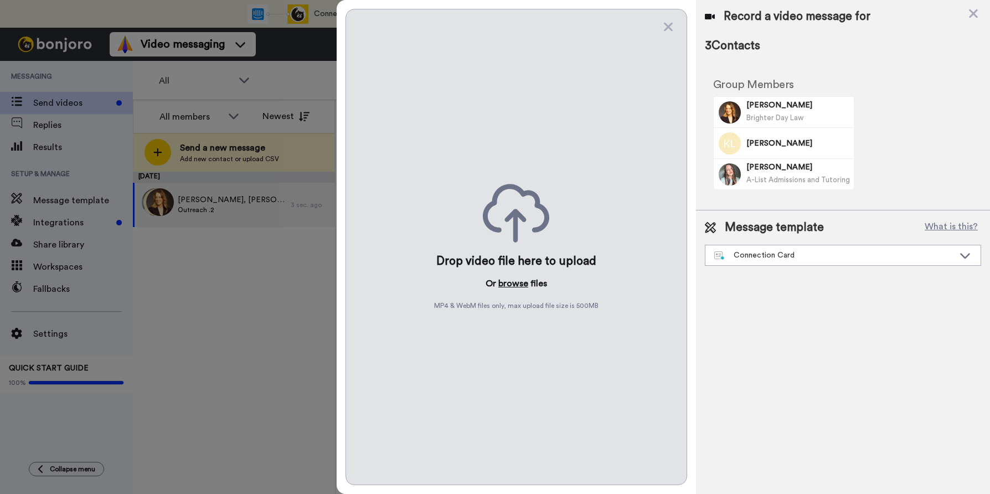
click at [514, 285] on button "browse" at bounding box center [513, 283] width 30 height 13
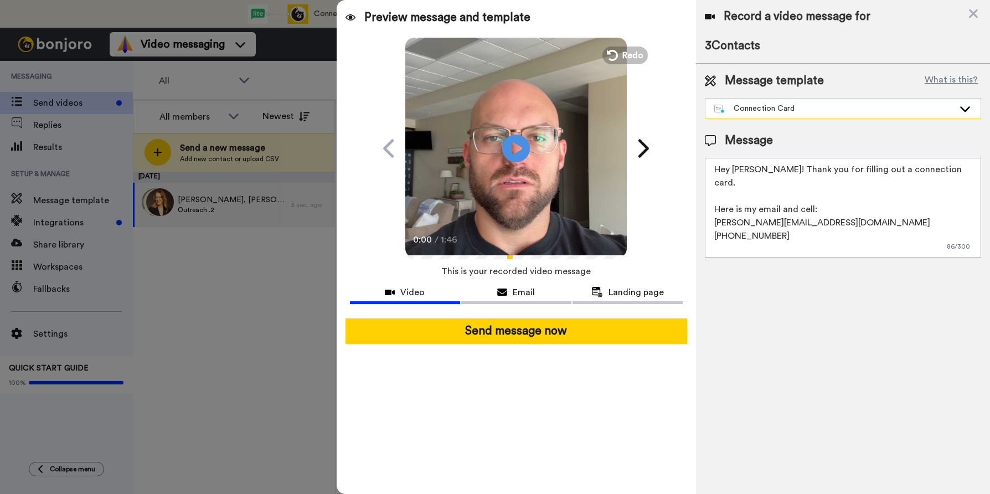
click at [766, 107] on div "Connection Card" at bounding box center [834, 108] width 240 height 11
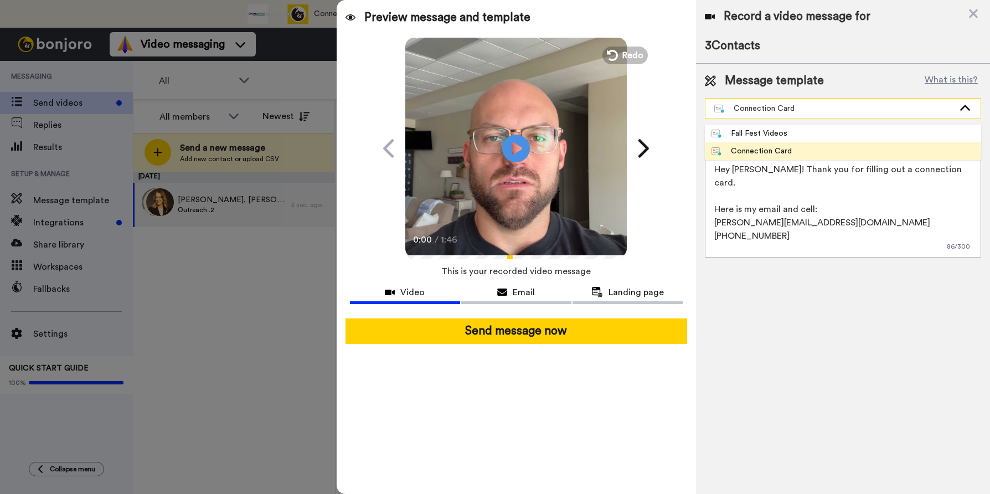
click at [766, 107] on div "Connection Card" at bounding box center [834, 108] width 240 height 11
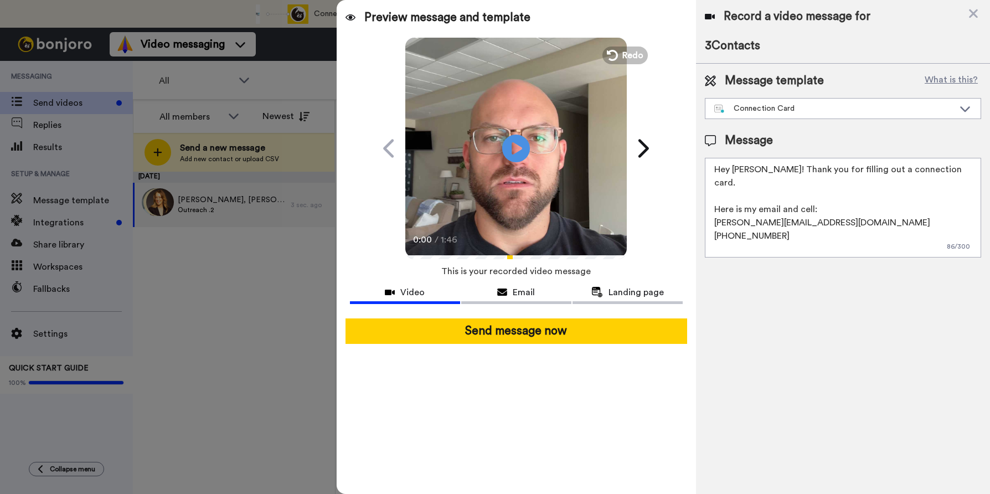
drag, startPoint x: 943, startPoint y: 247, endPoint x: 630, endPoint y: 139, distance: 330.3
click at [630, 139] on div "Preview message and template Play/Pause 0:00 / 1:46 Message from Covenant Churc…" at bounding box center [663, 247] width 653 height 494
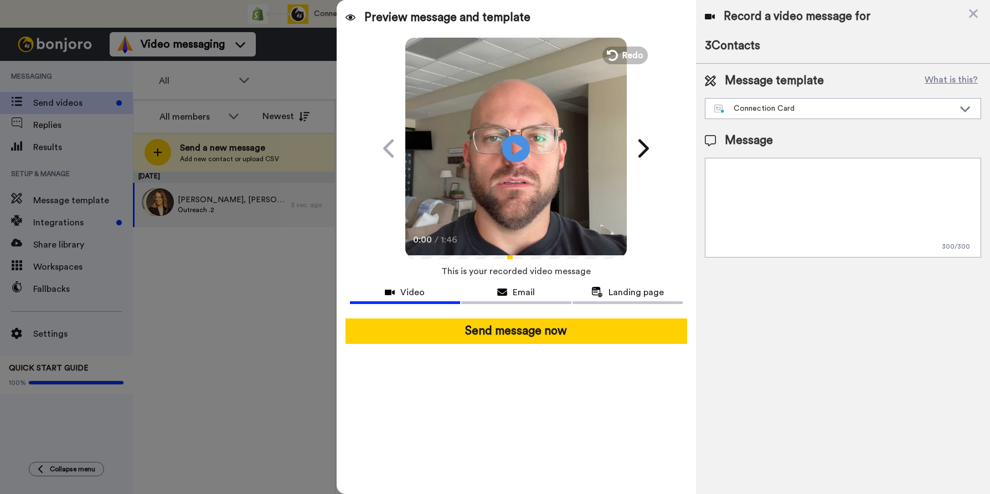
paste textarea "Good Morning! I am reaching out again for two main reasons: 1. Covenant Class: …"
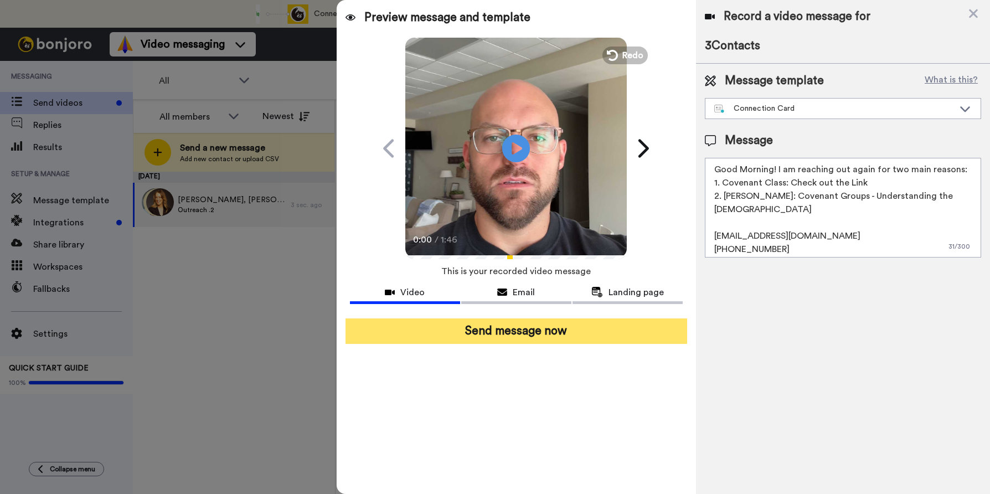
type textarea "Good Morning! I am reaching out again for two main reasons: 1. Covenant Class: …"
click at [515, 329] on button "Send message now" at bounding box center [516, 330] width 342 height 25
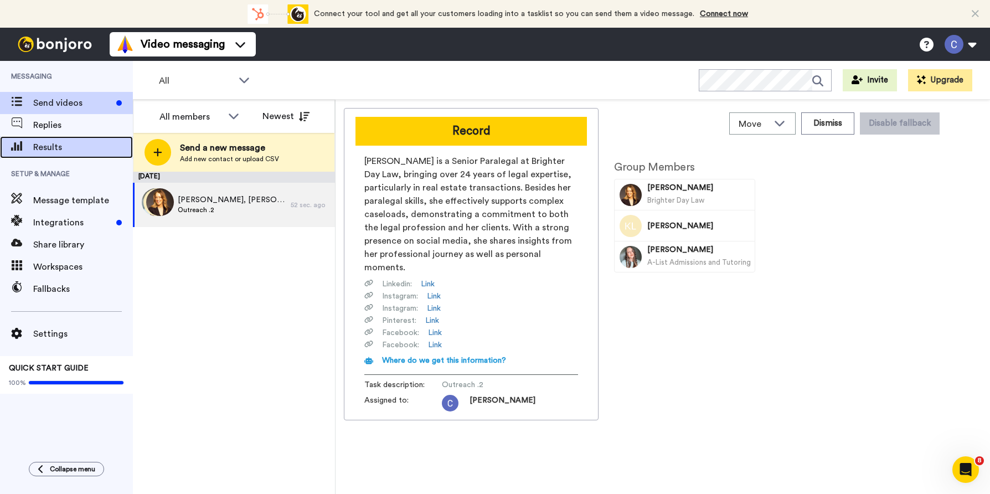
click at [51, 143] on span "Results" at bounding box center [83, 147] width 100 height 13
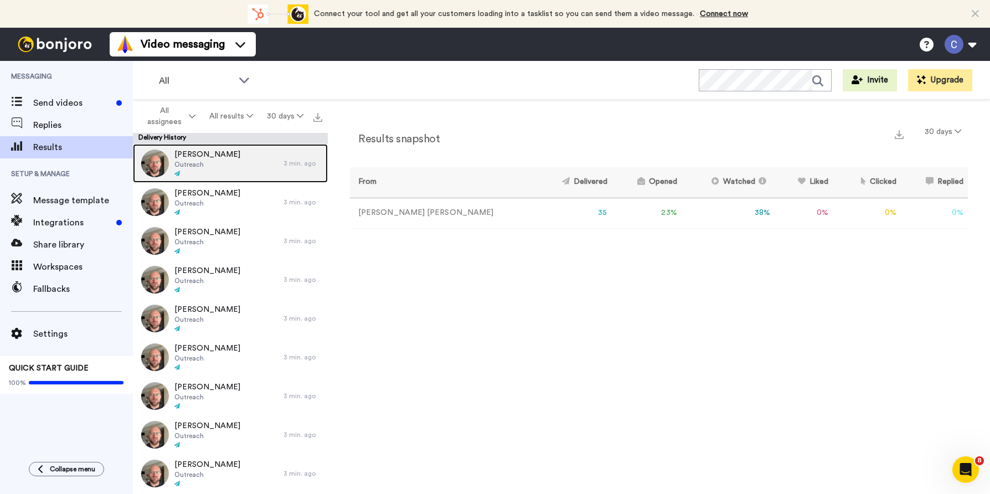
click at [211, 153] on span "[PERSON_NAME]" at bounding box center [207, 154] width 66 height 11
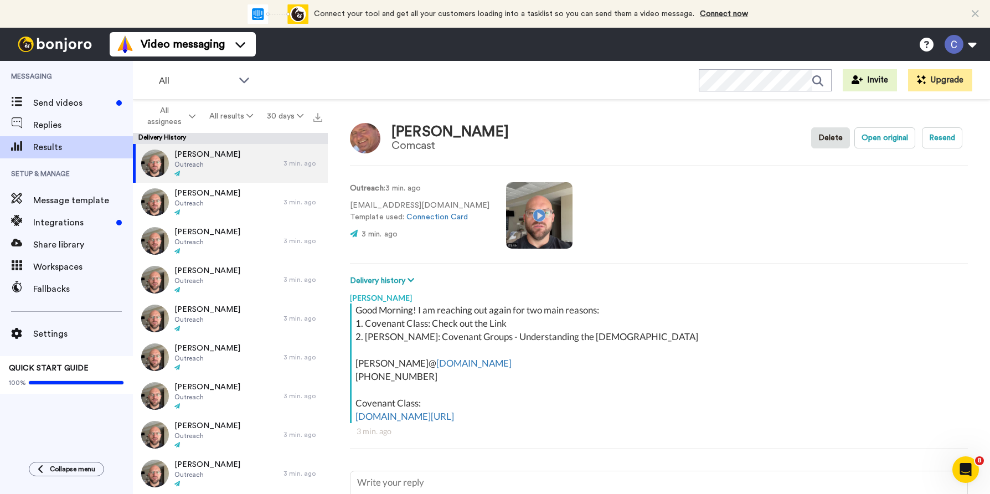
drag, startPoint x: 567, startPoint y: 420, endPoint x: 340, endPoint y: 295, distance: 259.2
click at [340, 295] on div "[PERSON_NAME] Comcast Delete Open original Resend Outreach : 3 min. ago [EMAIL_…" at bounding box center [659, 300] width 662 height 400
click at [431, 342] on div "Good Morning! I am reaching out again for two main reasons: 1. Covenant Class: …" at bounding box center [659, 363] width 609 height 120
drag, startPoint x: 573, startPoint y: 418, endPoint x: 351, endPoint y: 312, distance: 246.6
click at [351, 312] on div "Good Morning! I am reaching out again for two main reasons: 1. Covenant Class: …" at bounding box center [657, 363] width 615 height 120
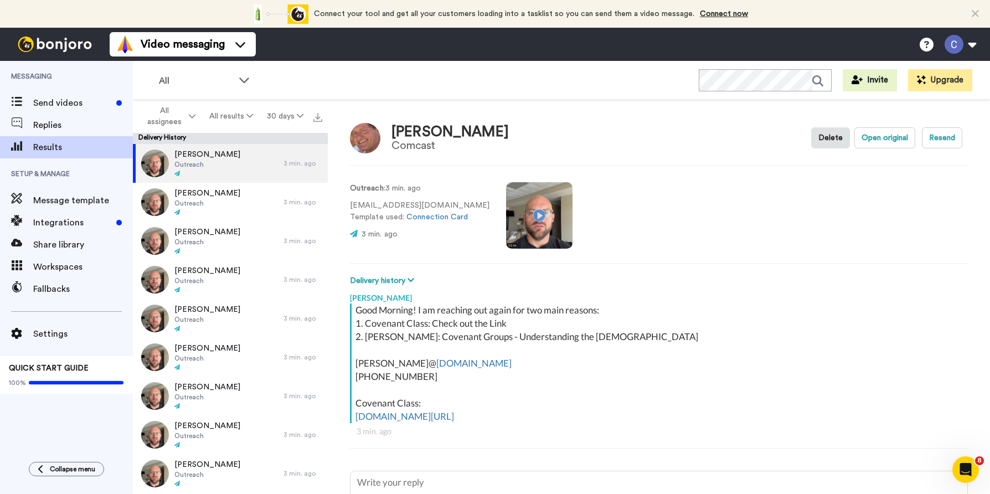
copy div "Good Morning! I am reaching out again for two main reasons: 1. Covenant Class: …"
type textarea "x"
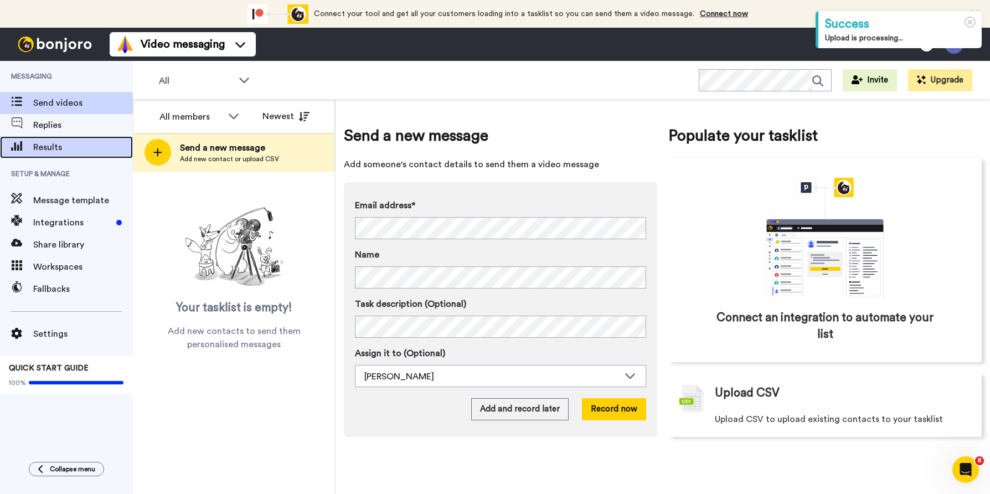
click at [50, 148] on span "Results" at bounding box center [83, 147] width 100 height 13
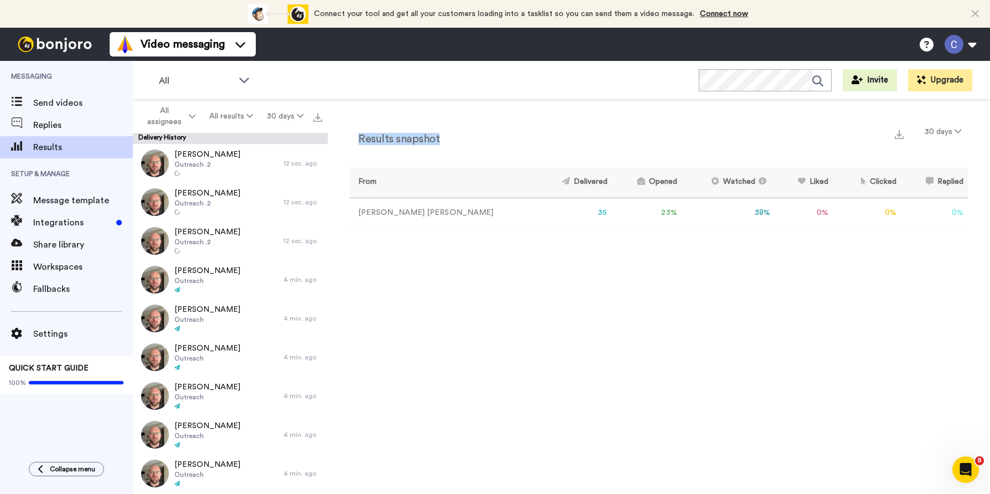
drag, startPoint x: 440, startPoint y: 138, endPoint x: 356, endPoint y: 142, distance: 83.1
click at [356, 142] on div "Results snapshot 30 days" at bounding box center [659, 136] width 618 height 29
click at [435, 86] on div "All WORKSPACES View all All Default Task List + Add a new workspace Invite Upgr…" at bounding box center [561, 80] width 857 height 39
